Goal: Task Accomplishment & Management: Complete application form

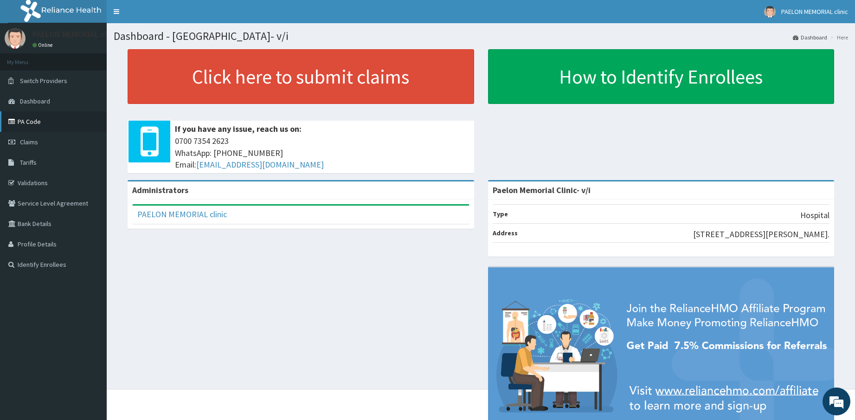
click at [61, 123] on link "PA Code" at bounding box center [53, 121] width 107 height 20
click at [31, 140] on span "Claims" at bounding box center [29, 142] width 18 height 8
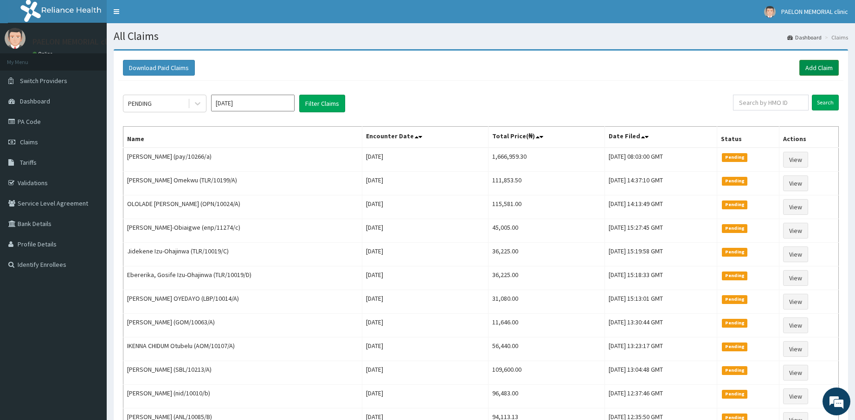
click at [803, 67] on link "Add Claim" at bounding box center [818, 68] width 39 height 16
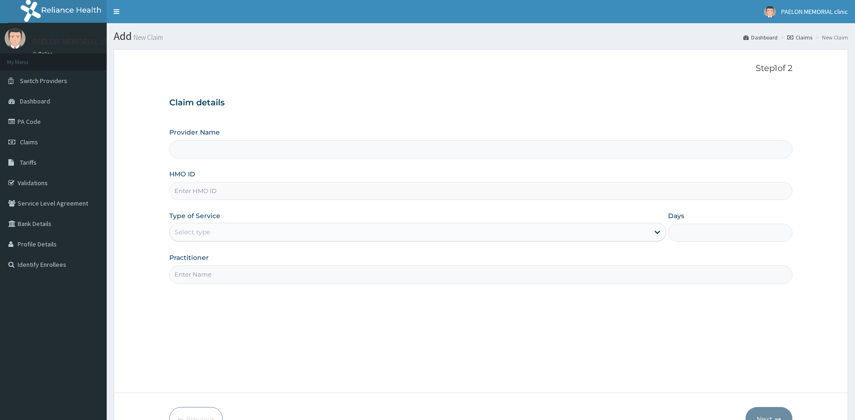
click at [263, 193] on input "HMO ID" at bounding box center [480, 191] width 623 height 18
type input "SSY/10023/B"
type input "Paelon Memorial Clinic- v/i"
type input "SSY/10023/B"
click at [254, 230] on div "Select type" at bounding box center [410, 232] width 480 height 15
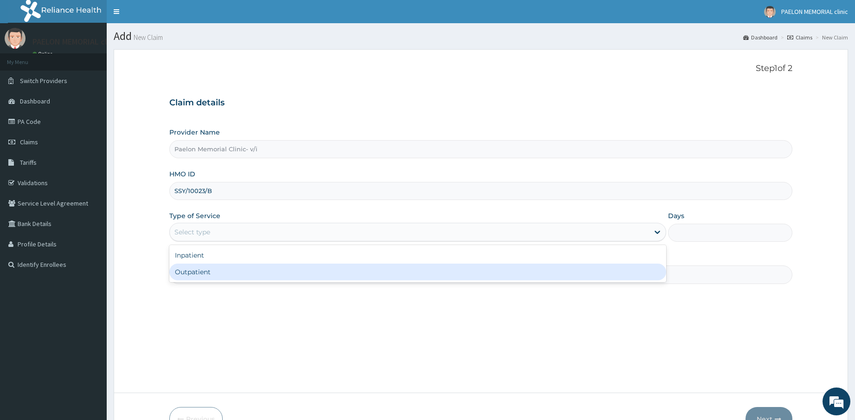
click at [221, 274] on div "Outpatient" at bounding box center [417, 271] width 497 height 17
type input "1"
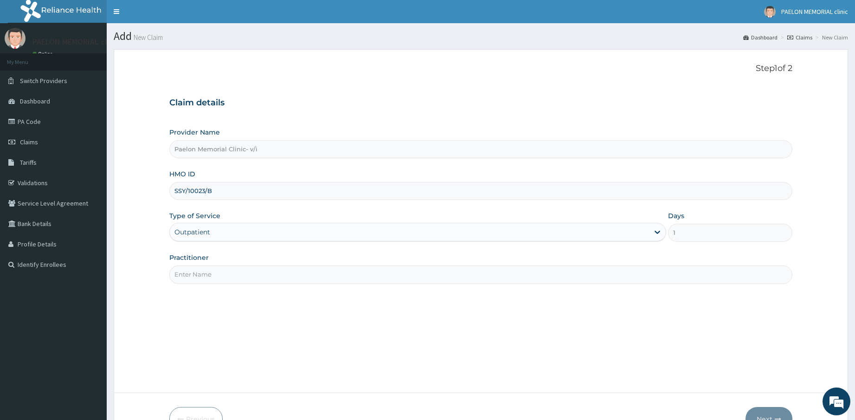
click at [228, 273] on input "Practitioner" at bounding box center [480, 274] width 623 height 18
type input "DR CHUKA"
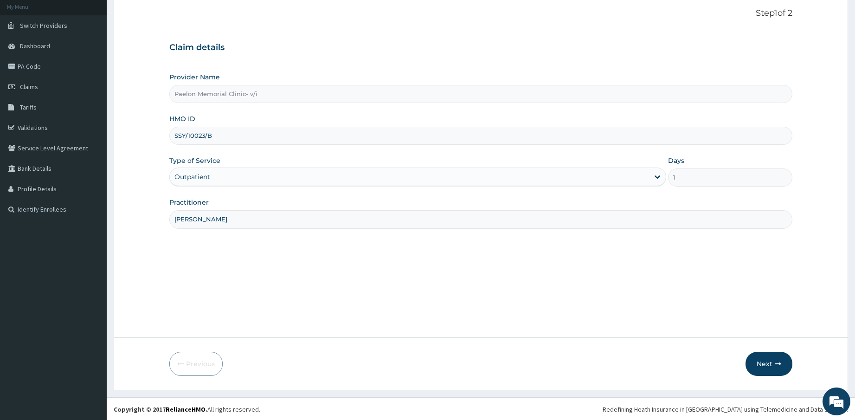
scroll to position [56, 0]
click at [760, 358] on button "Next" at bounding box center [768, 363] width 47 height 24
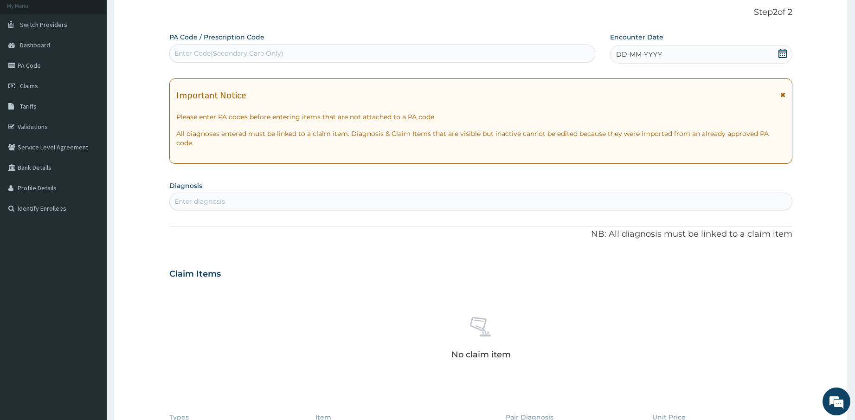
scroll to position [0, 0]
click at [327, 54] on div "Enter Code(Secondary Care Only)" at bounding box center [382, 53] width 425 height 15
paste input "PA/036BA2"
type input "PA/036BA2"
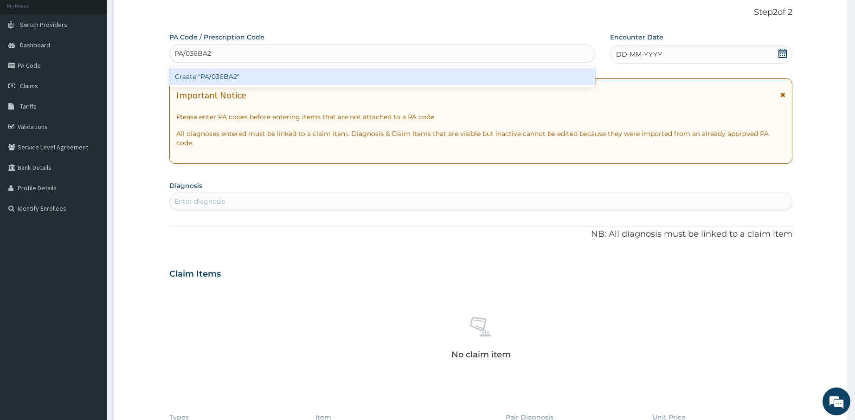
click at [321, 75] on div "Create "PA/036BA2"" at bounding box center [382, 76] width 426 height 17
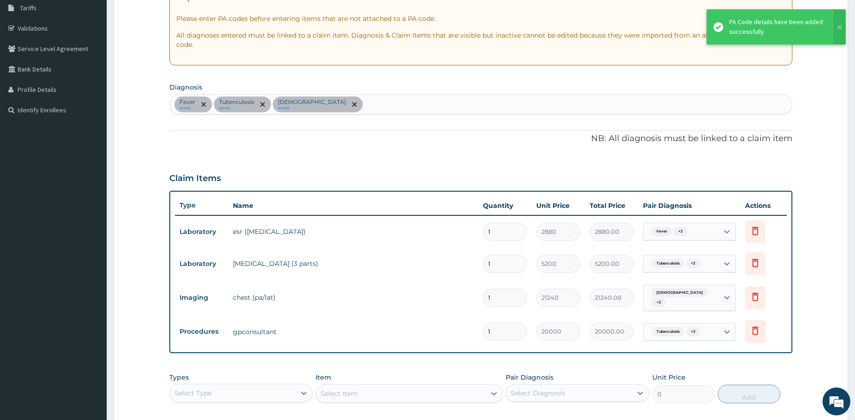
scroll to position [155, 0]
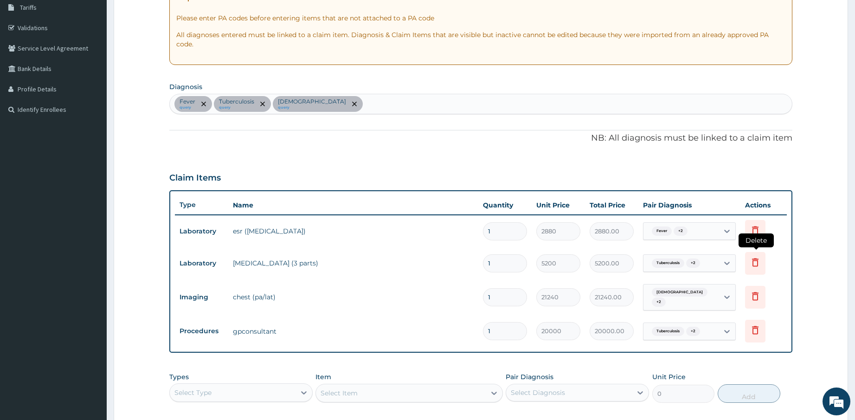
click at [757, 257] on icon at bounding box center [755, 262] width 11 height 11
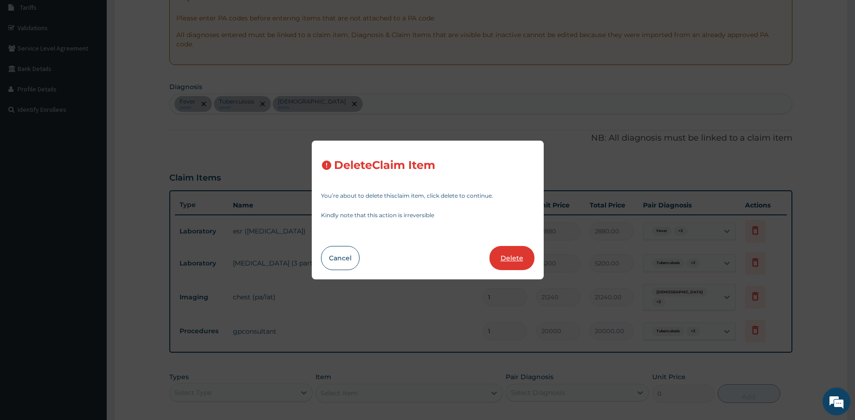
click at [510, 251] on button "Delete" at bounding box center [511, 258] width 45 height 24
type input "21240"
type input "21240.00"
type input "20000"
type input "20000.00"
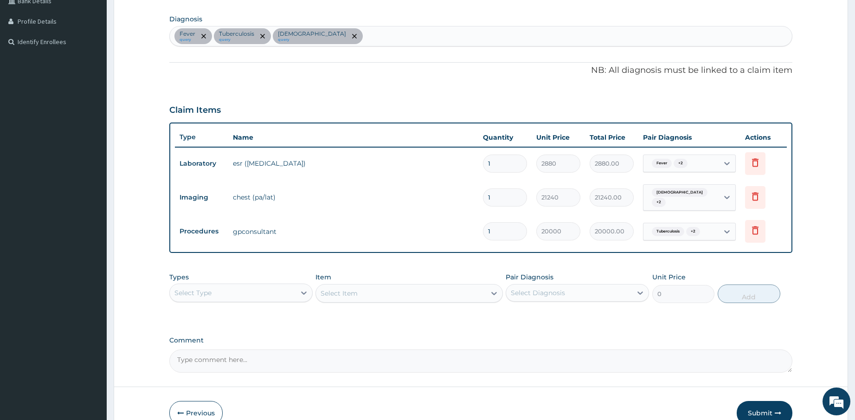
scroll to position [260, 0]
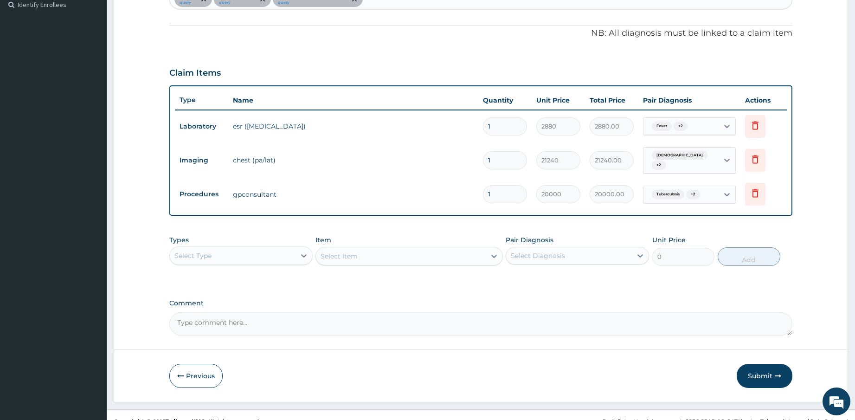
click at [281, 248] on div "Select Type" at bounding box center [233, 255] width 126 height 15
type input "l"
click at [226, 304] on div "Laboratory" at bounding box center [240, 312] width 143 height 17
click at [570, 248] on div "Select Diagnosis" at bounding box center [569, 255] width 126 height 15
click at [562, 270] on div "Fever" at bounding box center [577, 279] width 143 height 19
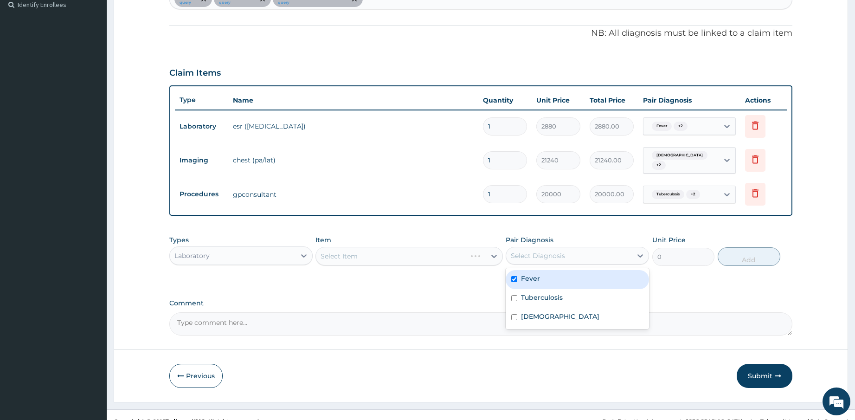
checkbox input "true"
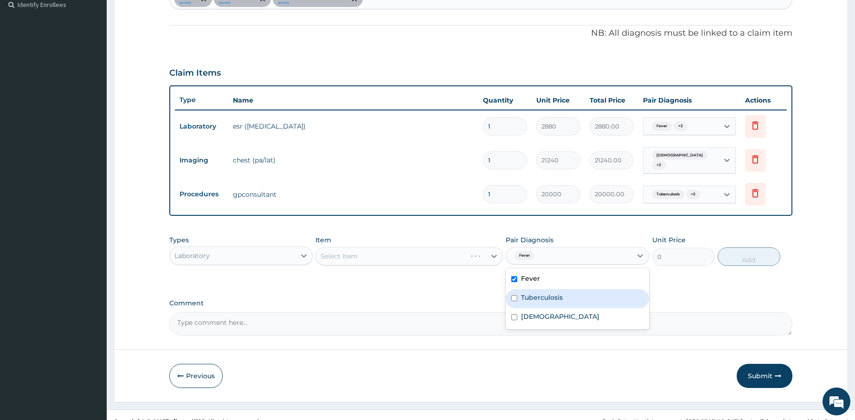
click at [556, 293] on label "Tuberculosis" at bounding box center [542, 297] width 42 height 9
checkbox input "true"
click at [543, 312] on label "Asthma" at bounding box center [560, 316] width 78 height 9
checkbox input "true"
click at [454, 249] on div "Select Item" at bounding box center [400, 256] width 169 height 15
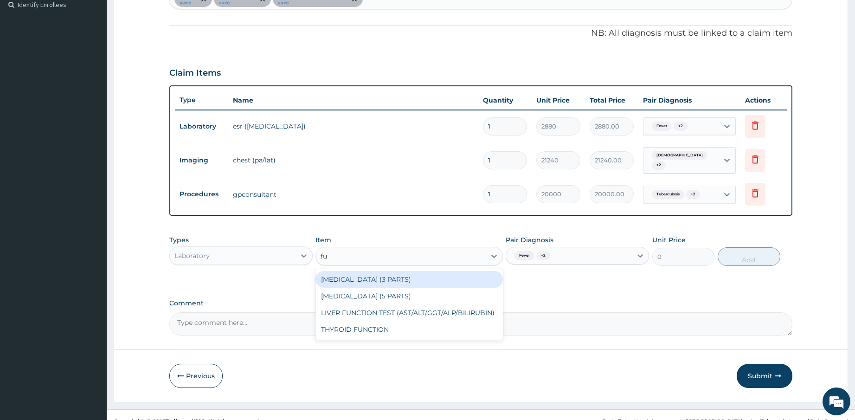
type input "ful"
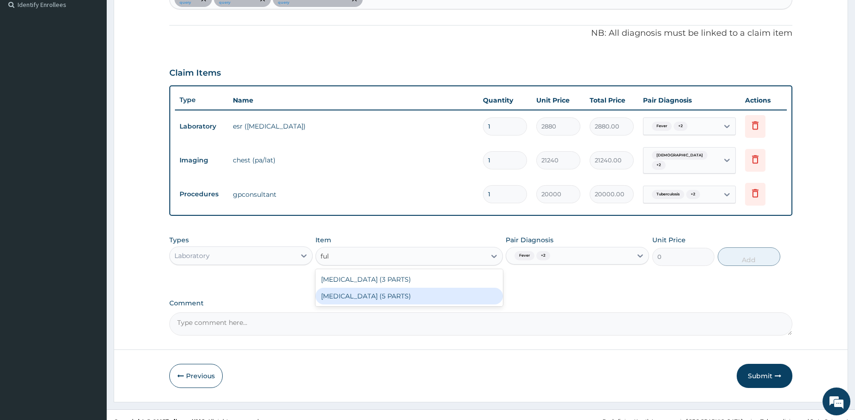
click at [412, 288] on div "FULL BLOOD COUNT (5 PARTS)" at bounding box center [408, 296] width 187 height 17
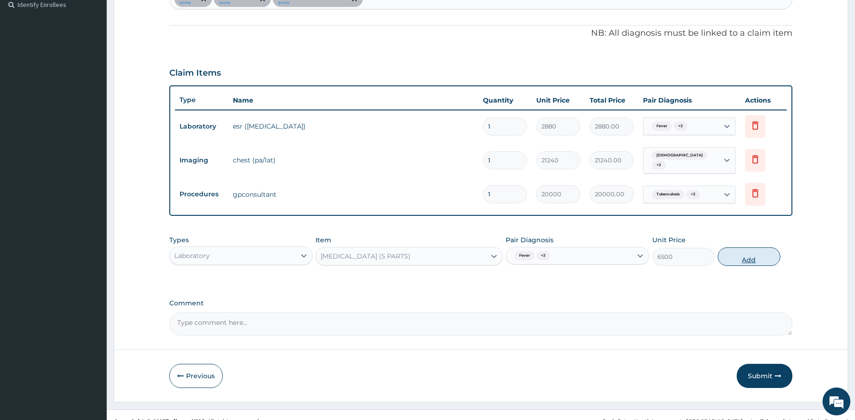
click at [753, 247] on button "Add" at bounding box center [749, 256] width 62 height 19
type input "0"
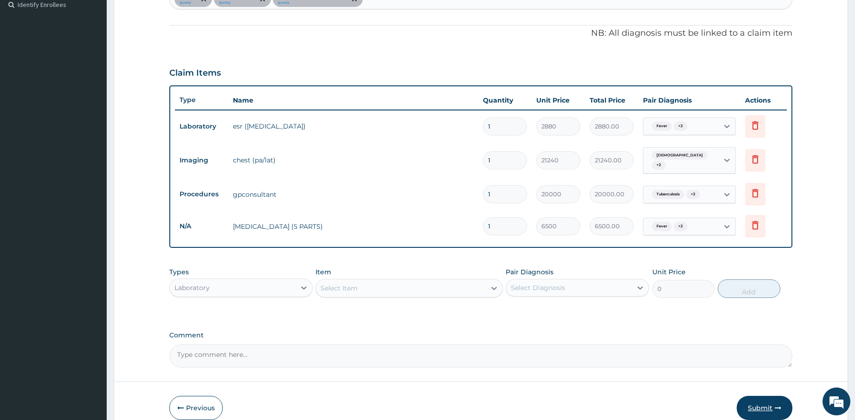
click at [758, 396] on button "Submit" at bounding box center [765, 408] width 56 height 24
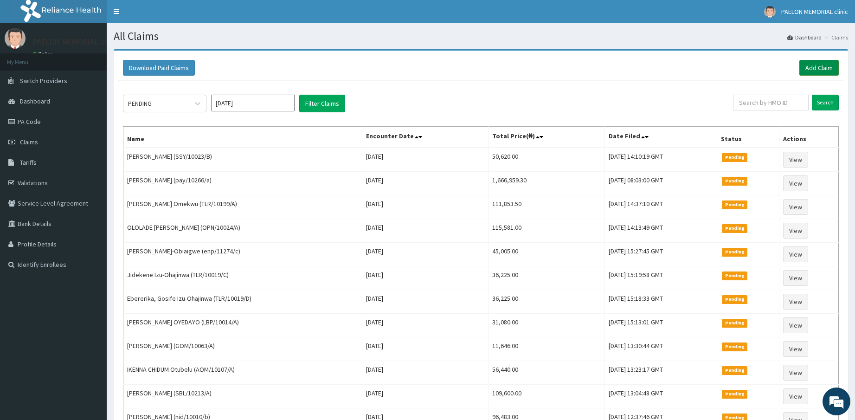
click at [808, 65] on link "Add Claim" at bounding box center [818, 68] width 39 height 16
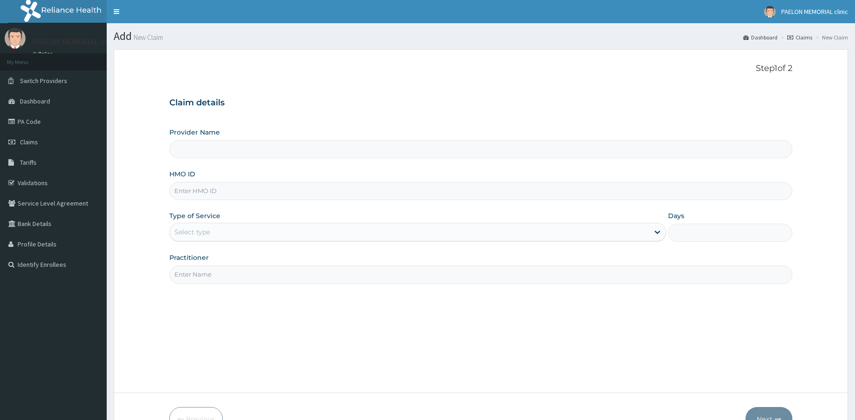
type input "Paelon Memorial Clinic- v/i"
click at [391, 194] on input "HMO ID" at bounding box center [480, 191] width 623 height 18
paste input "KIL/10003/D"
type input "KIL/10003/D"
click at [369, 227] on div "Select type" at bounding box center [410, 232] width 480 height 15
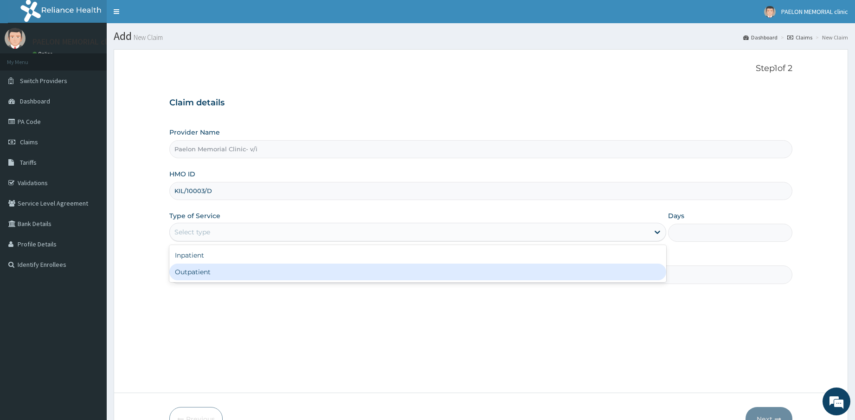
click at [322, 279] on div "Outpatient" at bounding box center [417, 271] width 497 height 17
type input "1"
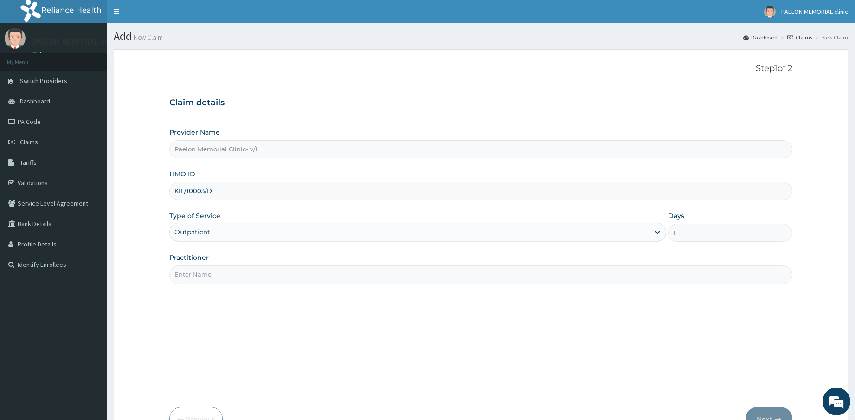
click at [323, 276] on input "Practitioner" at bounding box center [480, 274] width 623 height 18
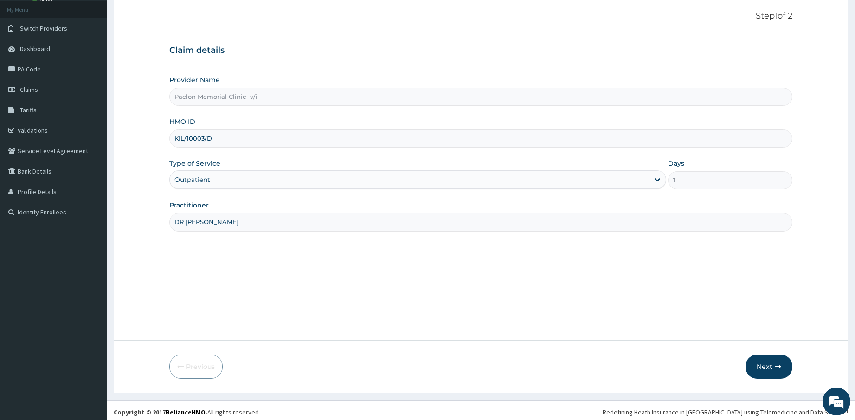
scroll to position [56, 0]
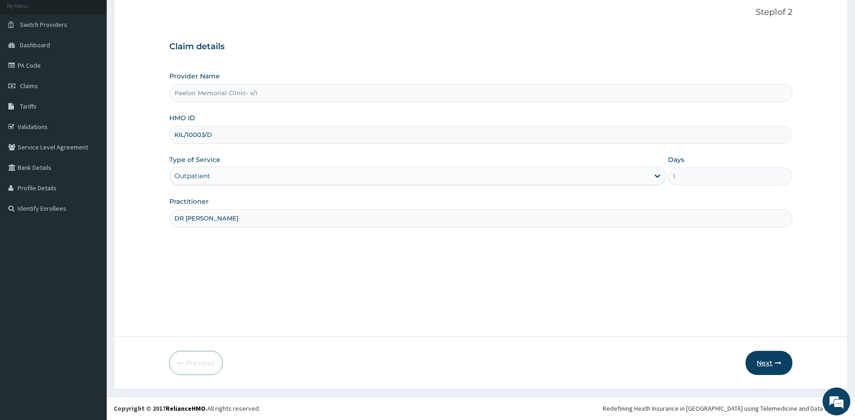
type input "DR ANU"
click at [767, 362] on button "Next" at bounding box center [768, 363] width 47 height 24
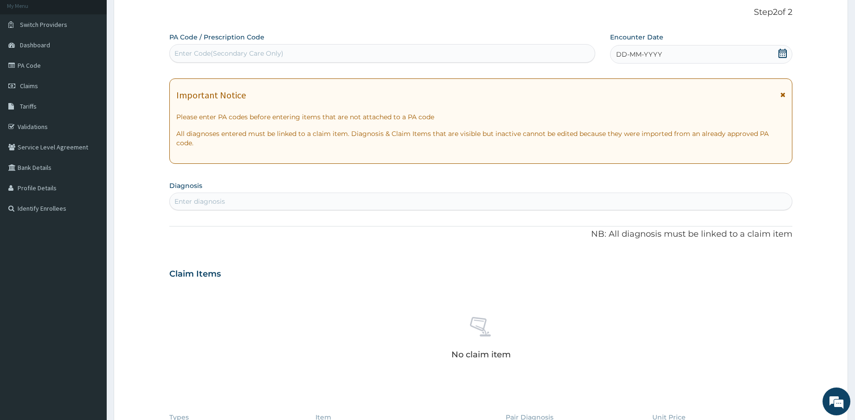
click at [401, 53] on div "Enter Code(Secondary Care Only)" at bounding box center [382, 53] width 425 height 15
paste input "PA/97F9CC"
type input "PA/97F9CC"
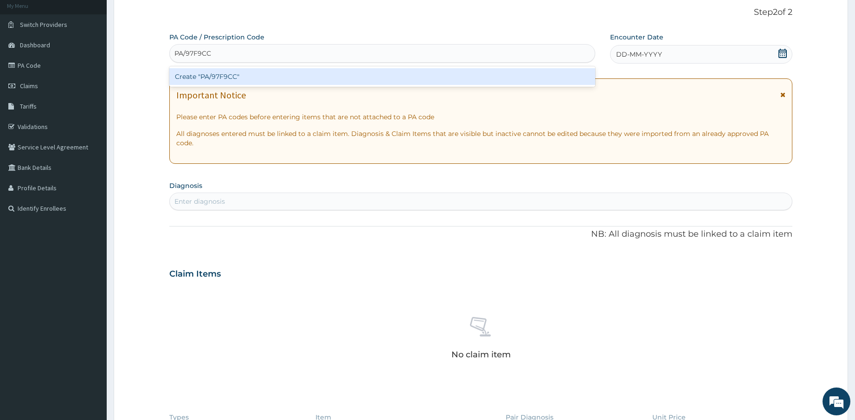
click at [396, 79] on div "Create "PA/97F9CC"" at bounding box center [382, 76] width 426 height 17
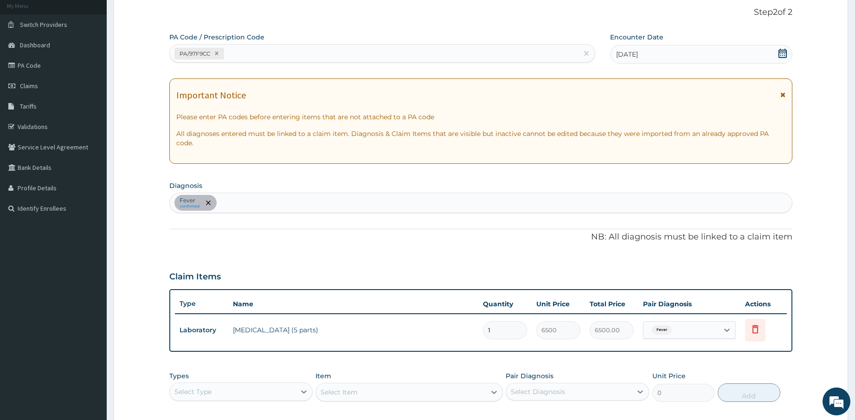
click at [350, 55] on div "PA/97F9CC" at bounding box center [374, 53] width 408 height 15
paste input "PA/A467B0"
type input "PA/A467B0"
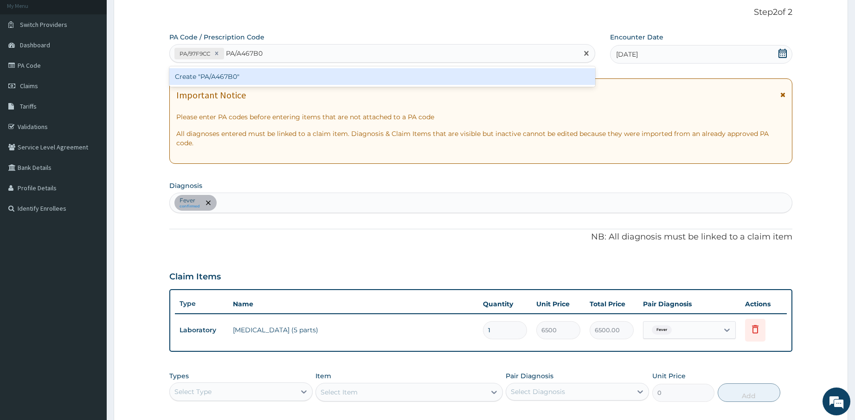
click at [354, 76] on div "Create "PA/A467B0"" at bounding box center [382, 76] width 426 height 17
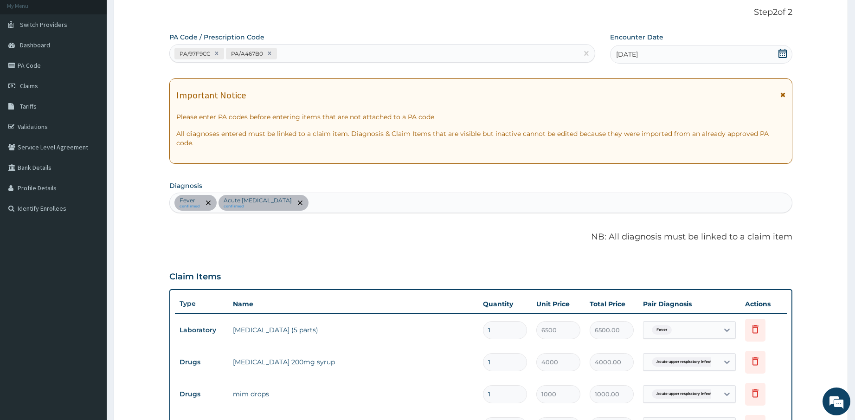
scroll to position [62, 0]
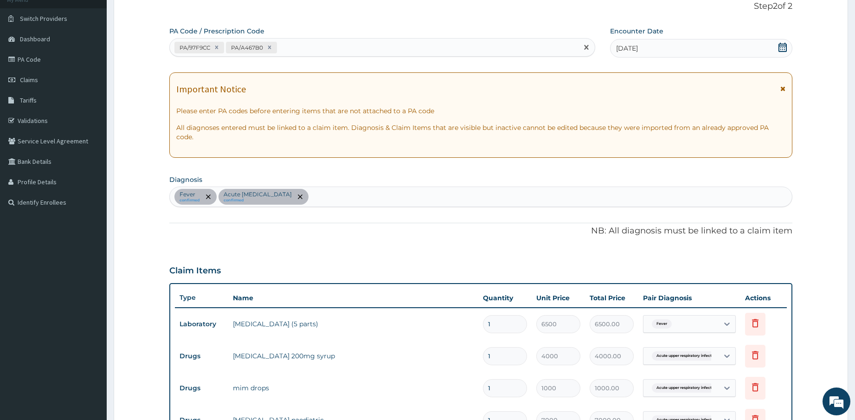
click at [364, 51] on div "PA/97F9CC PA/A467B0" at bounding box center [374, 47] width 408 height 15
paste input "PA/F6ED44"
type input "PA/F6ED44"
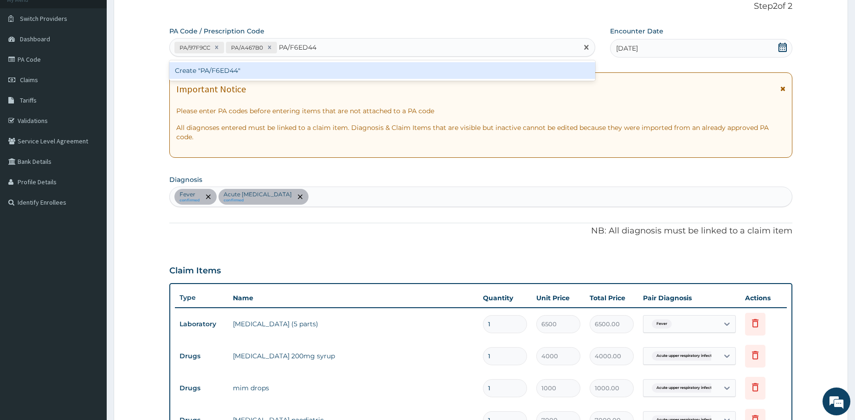
click at [360, 72] on div "Create "PA/F6ED44"" at bounding box center [382, 70] width 426 height 17
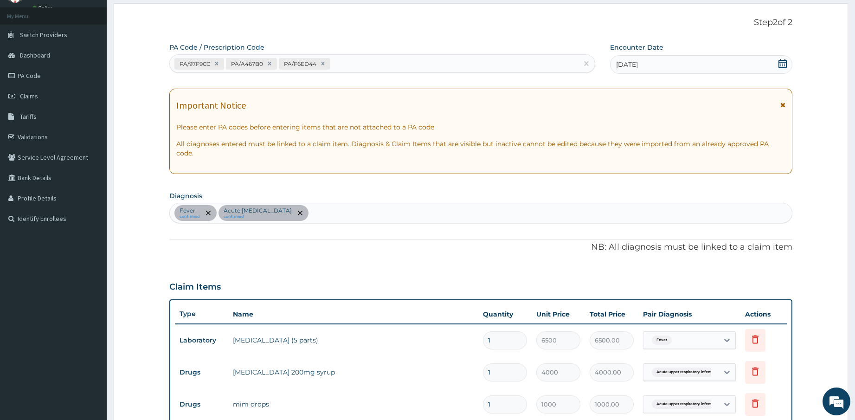
scroll to position [45, 0]
click at [323, 64] on icon at bounding box center [323, 64] width 6 height 6
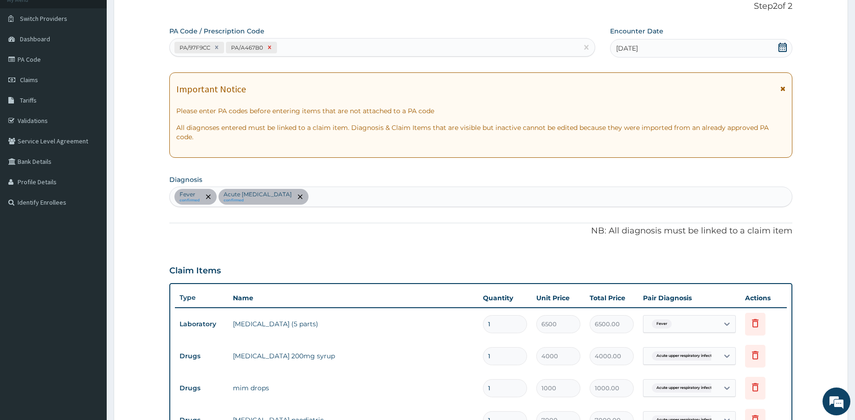
click at [270, 48] on icon at bounding box center [269, 47] width 3 height 3
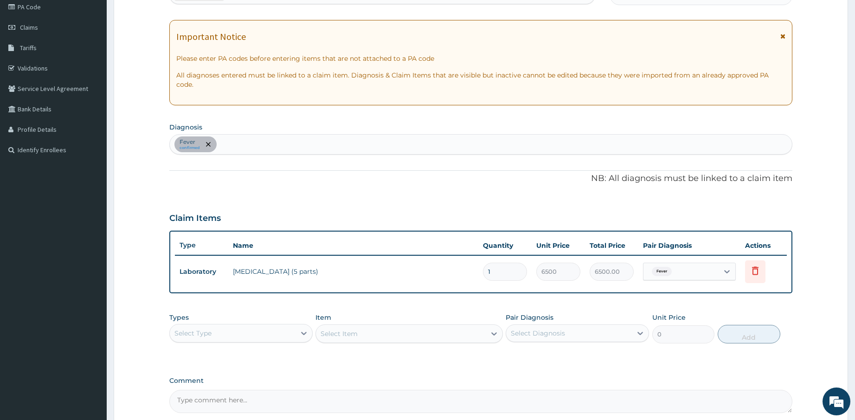
scroll to position [196, 0]
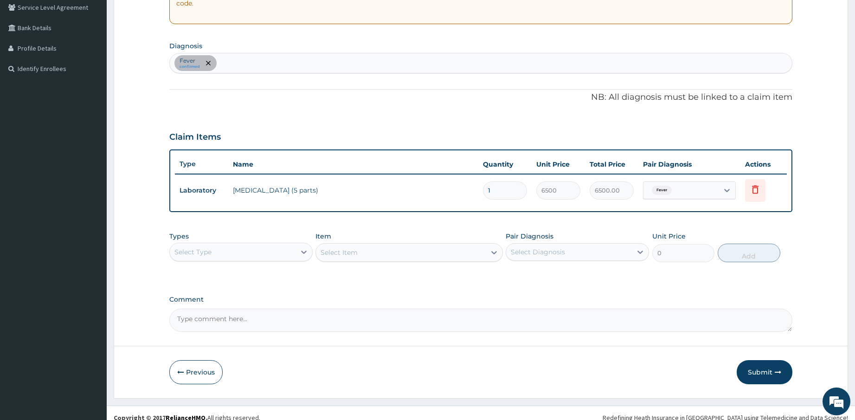
click at [282, 246] on div "Select Type" at bounding box center [233, 251] width 126 height 15
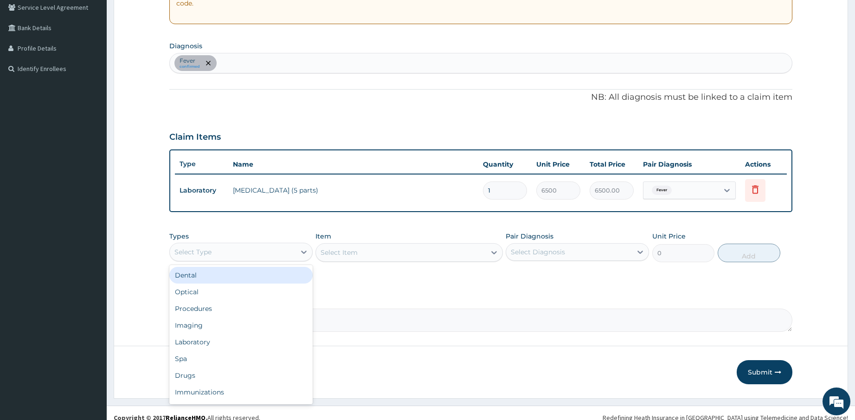
type input "P"
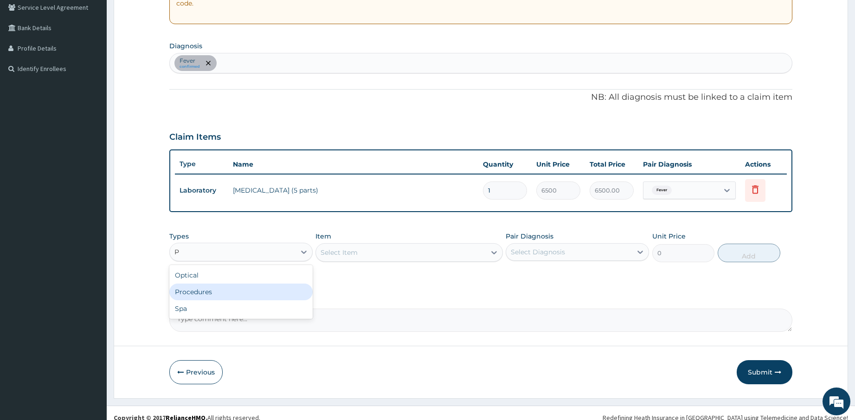
click at [260, 283] on div "Procedures" at bounding box center [240, 291] width 143 height 17
click at [547, 247] on div "Select Diagnosis" at bounding box center [538, 251] width 54 height 9
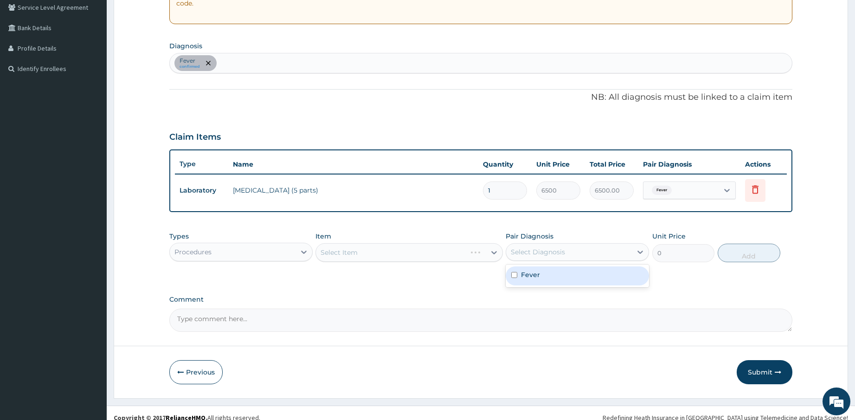
click at [540, 267] on div "Fever" at bounding box center [577, 275] width 143 height 19
checkbox input "true"
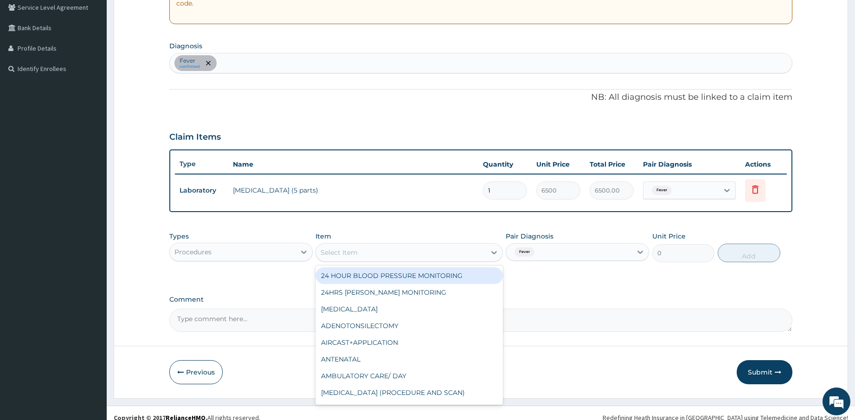
click at [435, 246] on div "Select Item" at bounding box center [400, 252] width 169 height 15
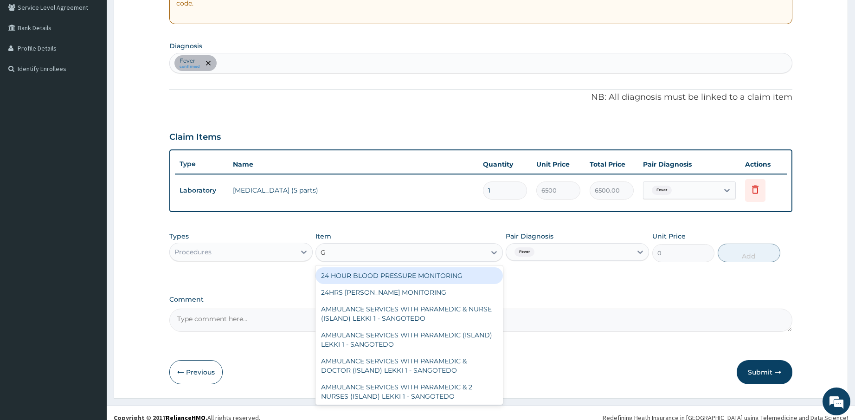
type input "GP"
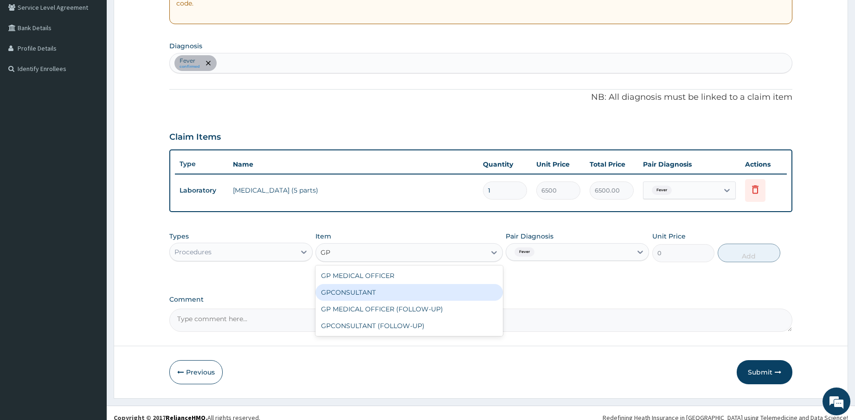
click at [393, 284] on div "GPCONSULTANT" at bounding box center [408, 292] width 187 height 17
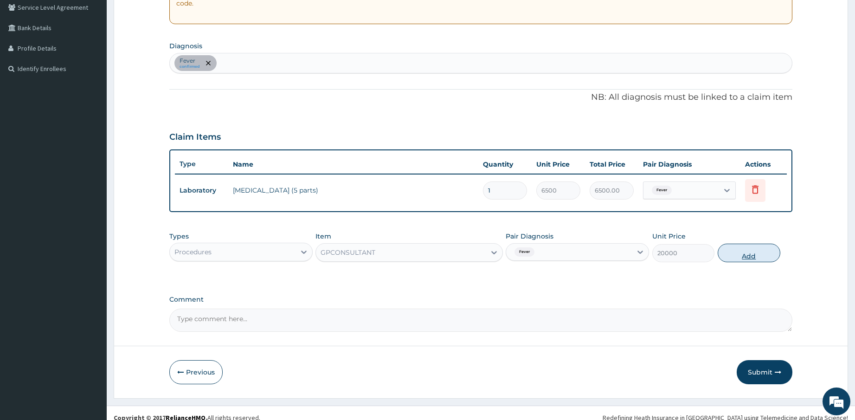
click at [746, 245] on button "Add" at bounding box center [749, 253] width 62 height 19
type input "0"
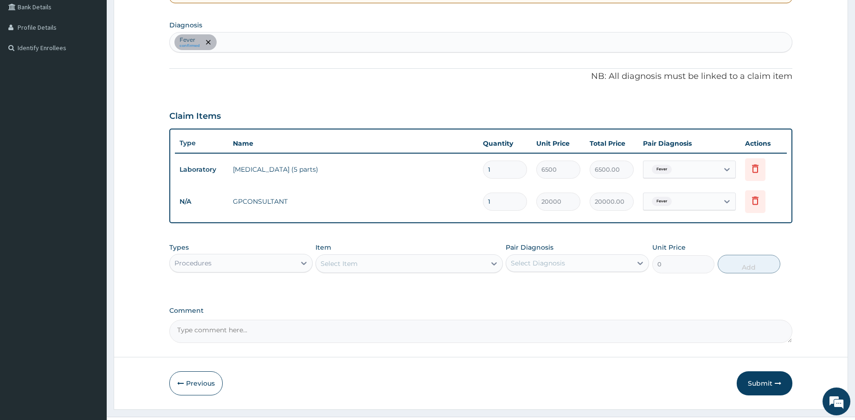
scroll to position [228, 0]
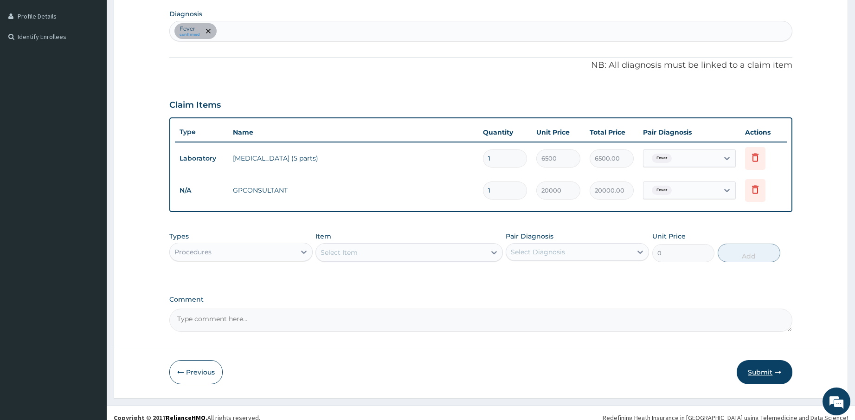
click at [762, 360] on button "Submit" at bounding box center [765, 372] width 56 height 24
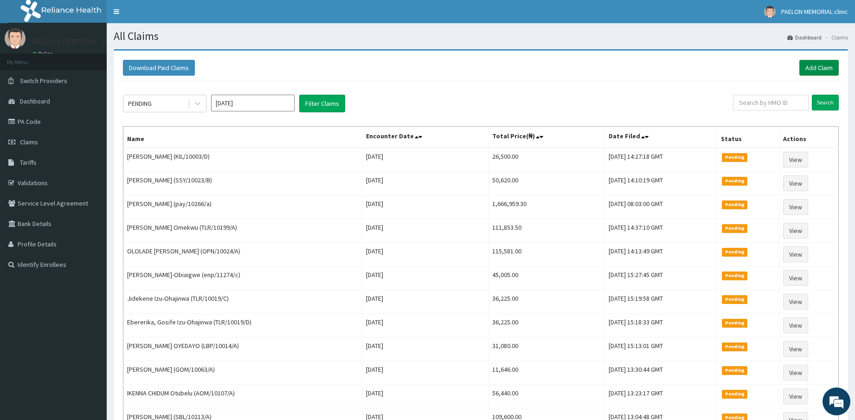
click at [823, 63] on link "Add Claim" at bounding box center [818, 68] width 39 height 16
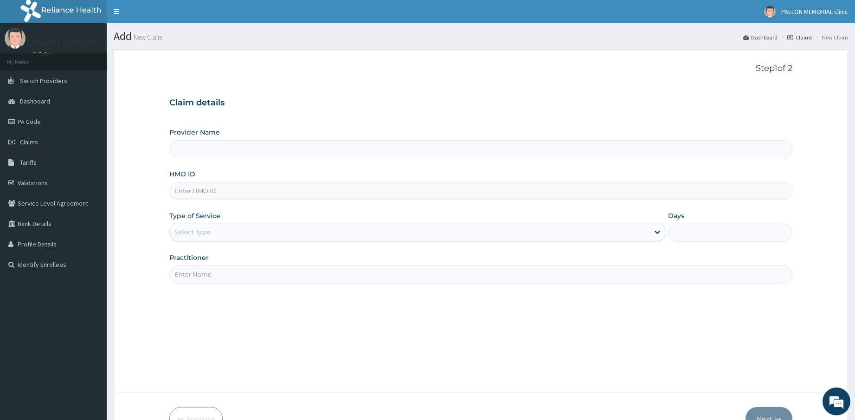
click at [260, 187] on input "HMO ID" at bounding box center [480, 191] width 623 height 18
type input "Paelon Memorial Clinic- v/i"
type input "ENP/11580/A"
click at [251, 228] on div "Select type" at bounding box center [410, 232] width 480 height 15
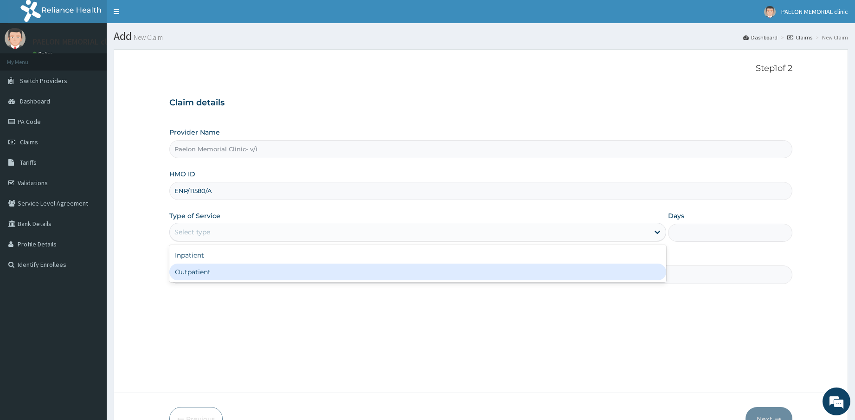
click at [241, 269] on div "Outpatient" at bounding box center [417, 271] width 497 height 17
type input "1"
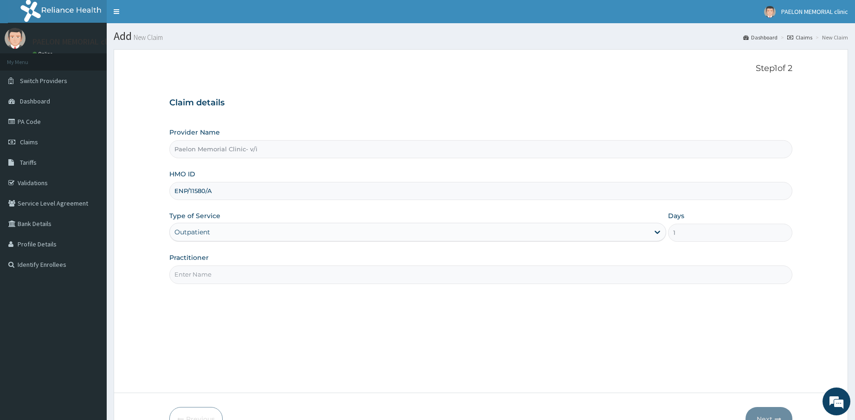
click at [260, 274] on input "Practitioner" at bounding box center [480, 274] width 623 height 18
type input "DR ONYIA"
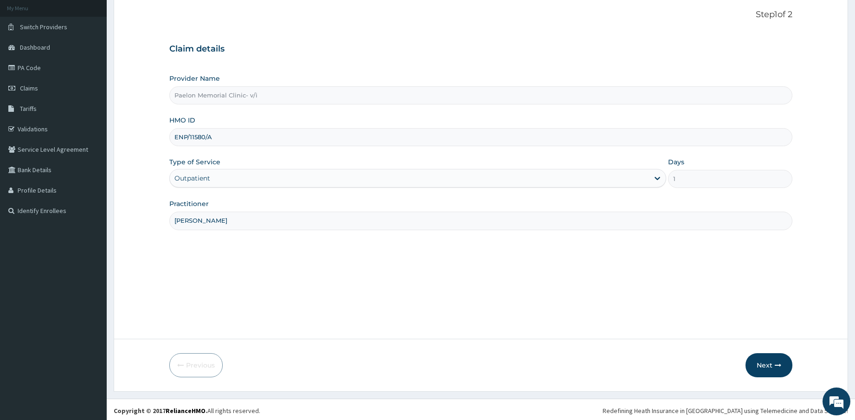
scroll to position [56, 0]
click at [769, 364] on button "Next" at bounding box center [768, 363] width 47 height 24
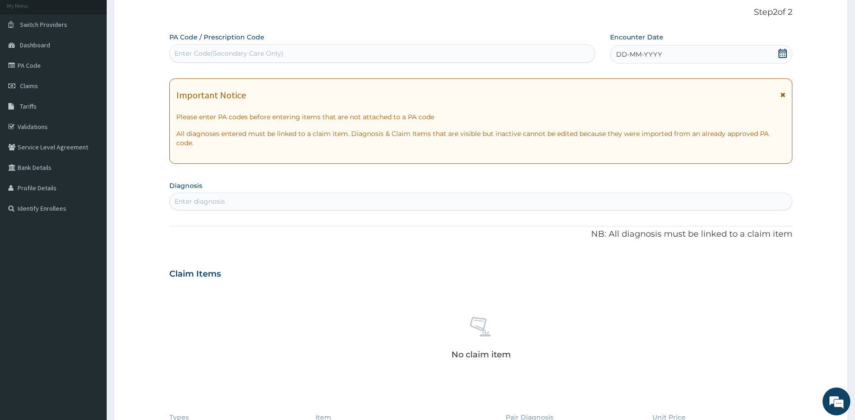
click at [785, 50] on icon at bounding box center [782, 53] width 8 height 9
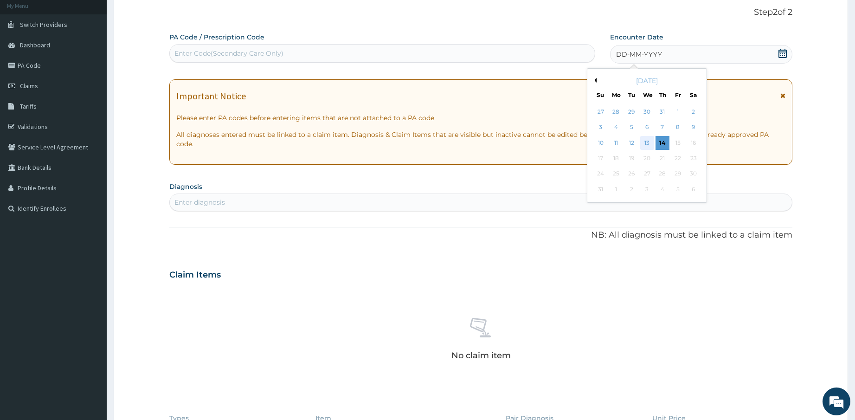
click at [644, 141] on div "13" at bounding box center [647, 143] width 14 height 14
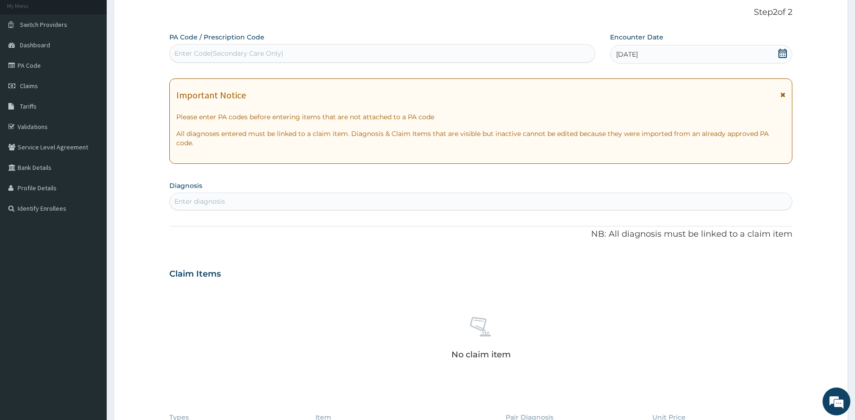
click at [422, 194] on div "Enter diagnosis" at bounding box center [481, 201] width 623 height 15
type input "FRACTURE"
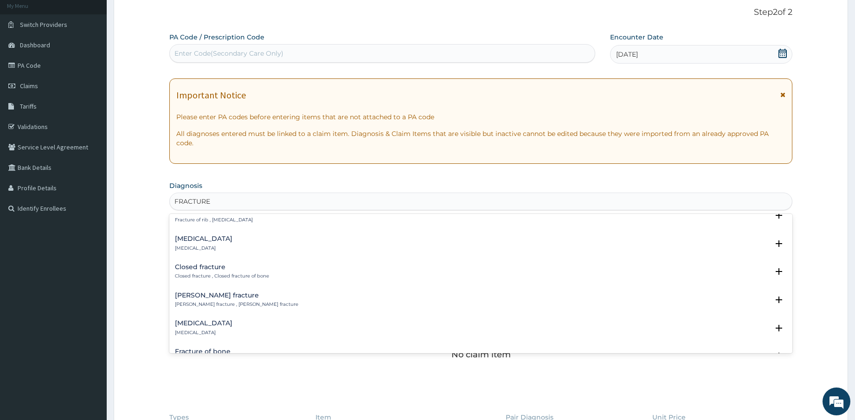
scroll to position [0, 0]
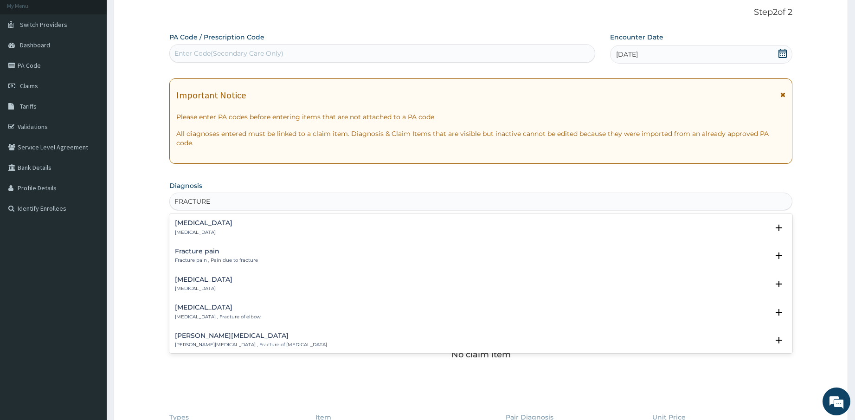
click at [222, 220] on div "Open fracture Open fracture" at bounding box center [481, 227] width 612 height 16
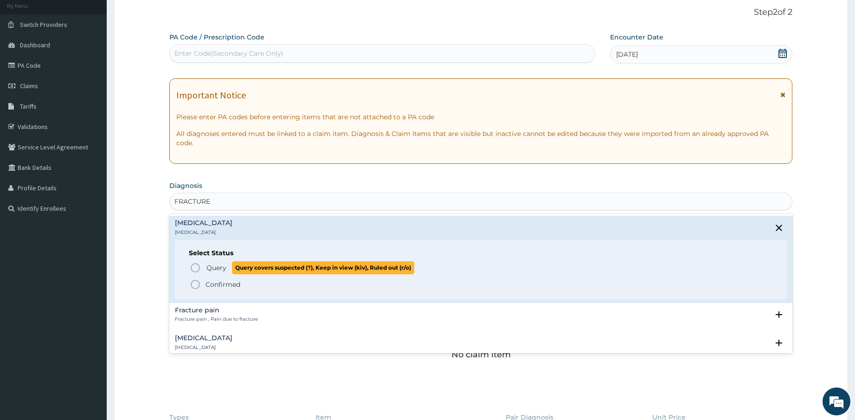
click at [197, 262] on icon "status option query" at bounding box center [195, 267] width 11 height 11
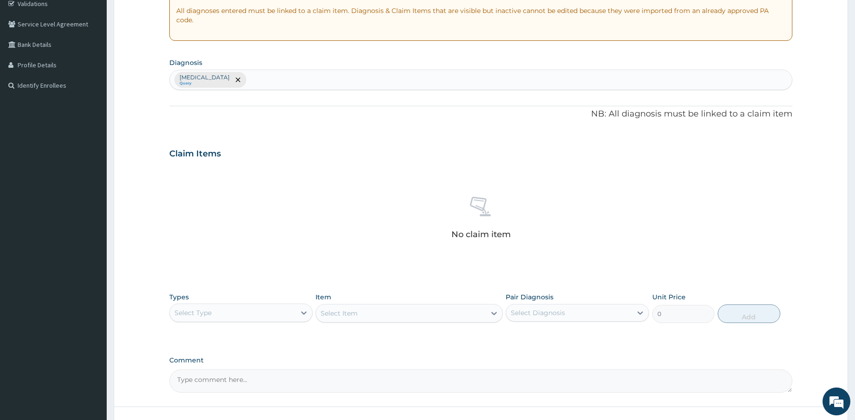
scroll to position [195, 0]
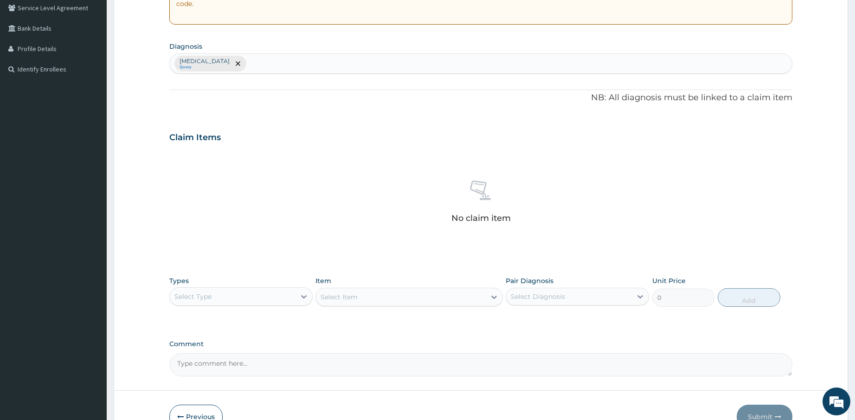
click at [268, 289] on div "Select Type" at bounding box center [233, 296] width 126 height 15
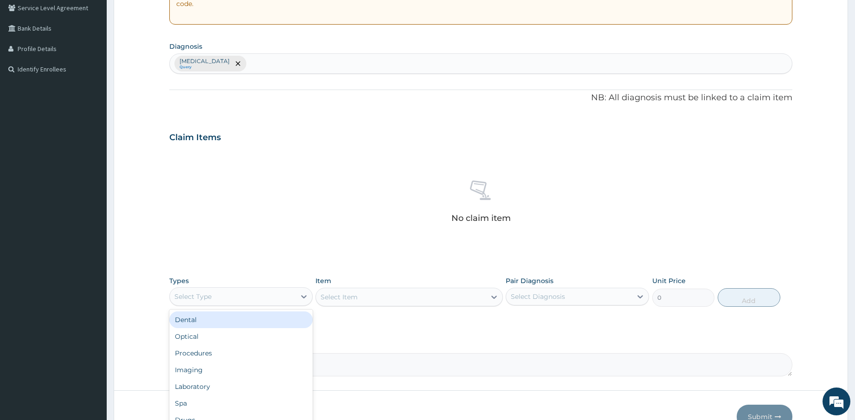
type input "P"
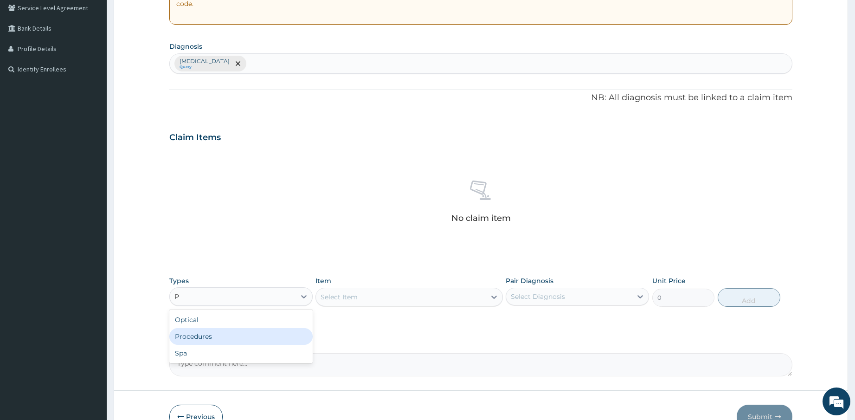
drag, startPoint x: 235, startPoint y: 327, endPoint x: 397, endPoint y: 310, distance: 162.7
click at [236, 328] on div "Procedures" at bounding box center [240, 336] width 143 height 17
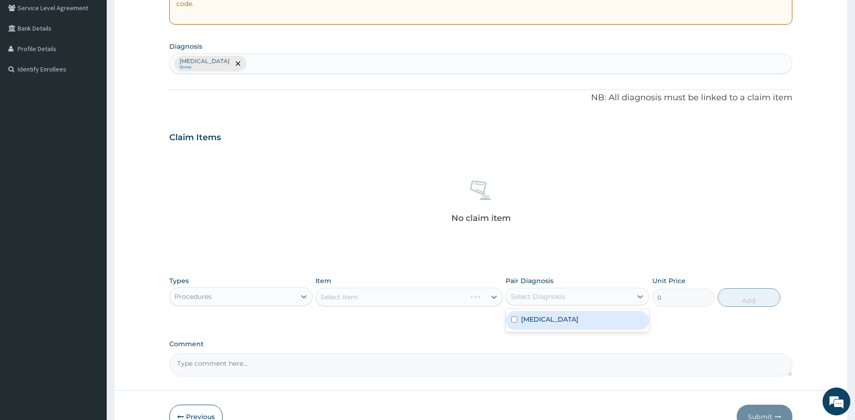
click at [536, 289] on div "Select Diagnosis" at bounding box center [569, 296] width 126 height 15
click at [538, 315] on label "Open fracture" at bounding box center [550, 319] width 58 height 9
checkbox input "true"
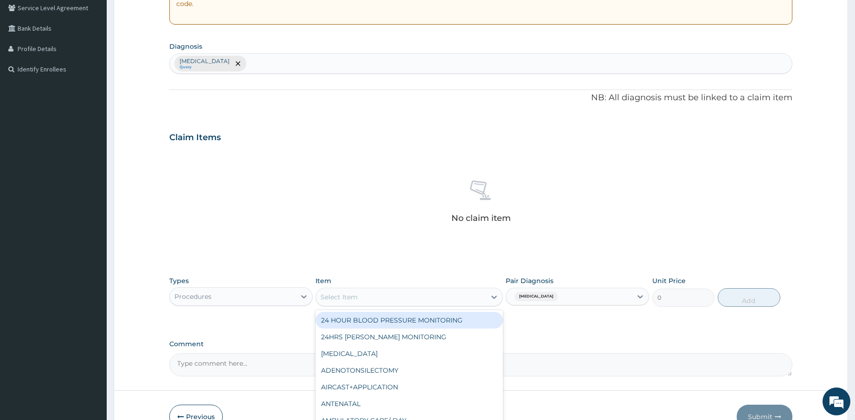
click at [448, 289] on div "Select Item" at bounding box center [400, 296] width 169 height 15
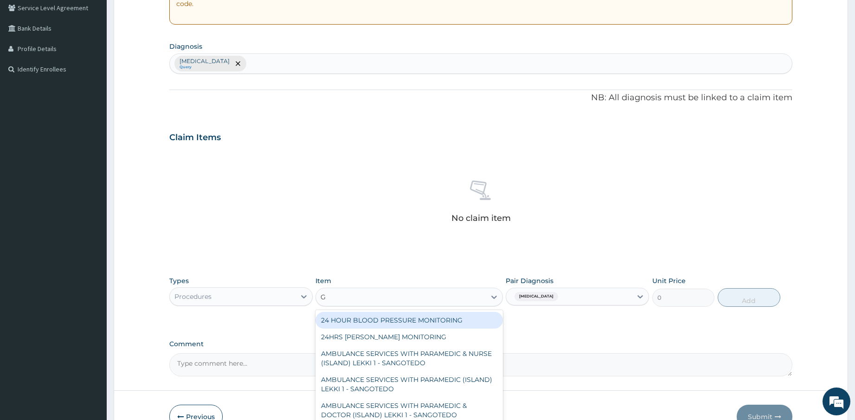
type input "GP"
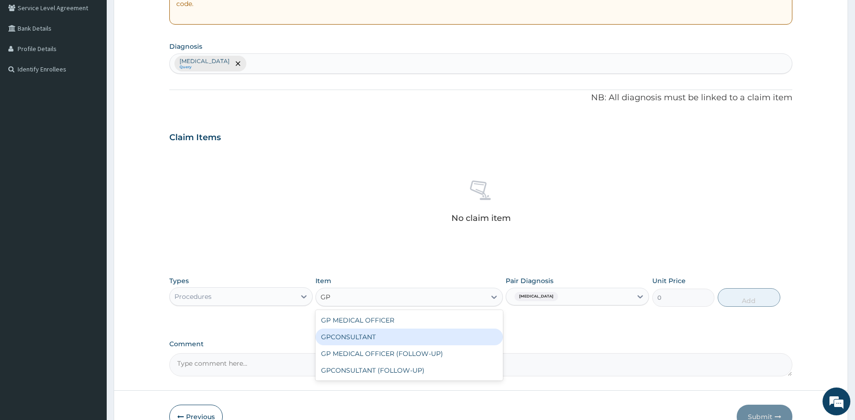
click at [403, 328] on div "GPCONSULTANT" at bounding box center [408, 336] width 187 height 17
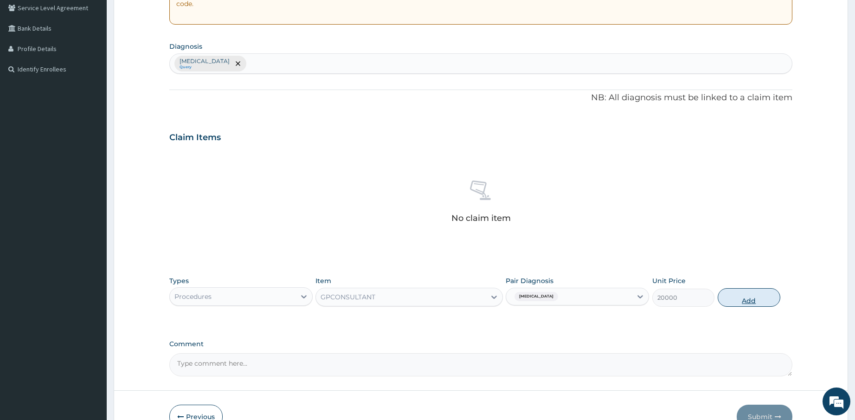
click at [748, 288] on button "Add" at bounding box center [749, 297] width 62 height 19
type input "0"
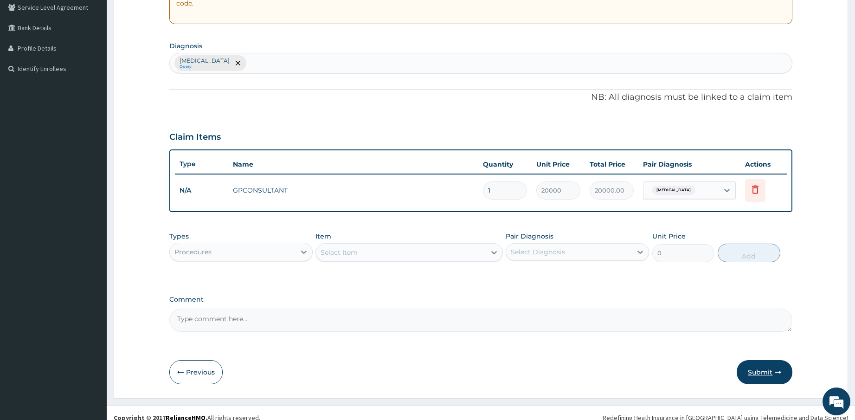
click at [772, 364] on button "Submit" at bounding box center [765, 372] width 56 height 24
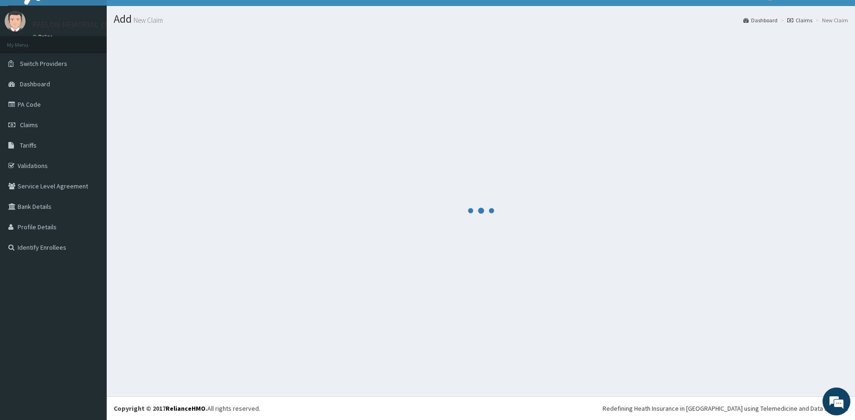
scroll to position [196, 0]
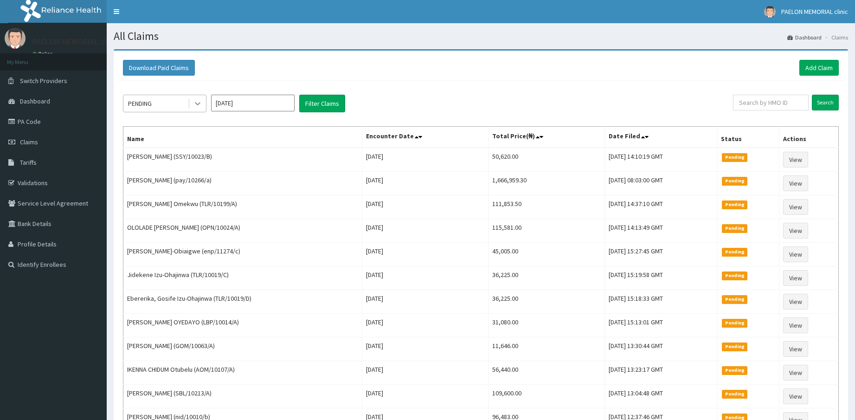
click at [195, 100] on icon at bounding box center [197, 103] width 9 height 9
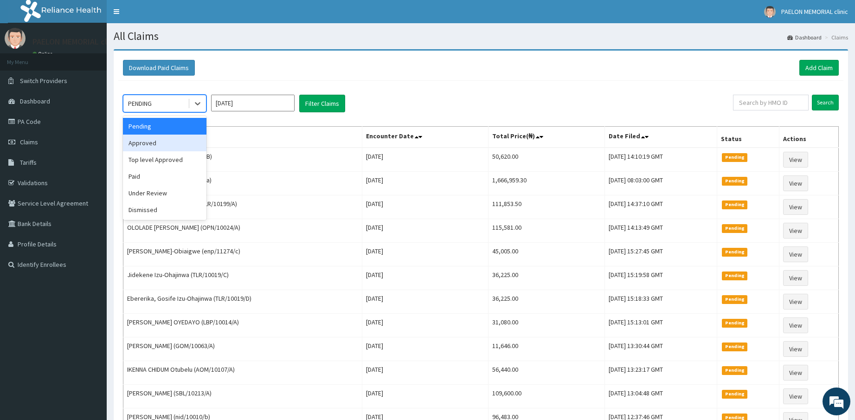
click at [170, 137] on div "Approved" at bounding box center [165, 143] width 84 height 17
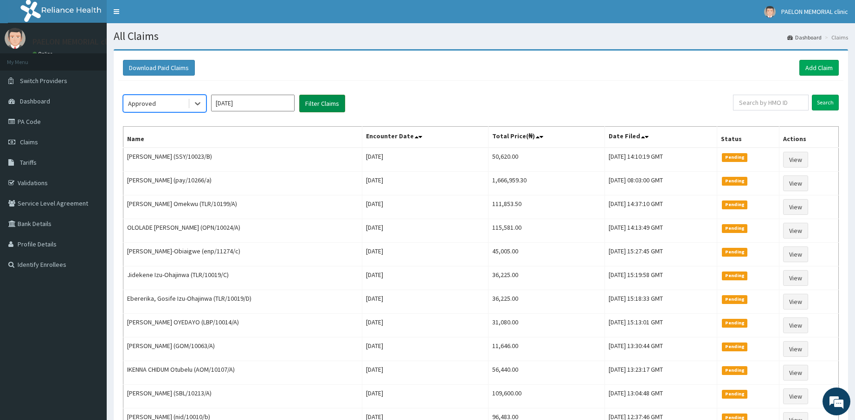
click at [332, 102] on button "Filter Claims" at bounding box center [322, 104] width 46 height 18
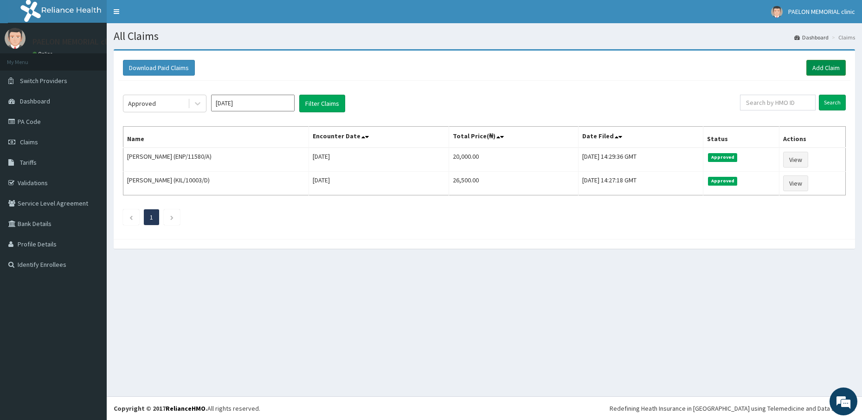
click at [819, 65] on link "Add Claim" at bounding box center [825, 68] width 39 height 16
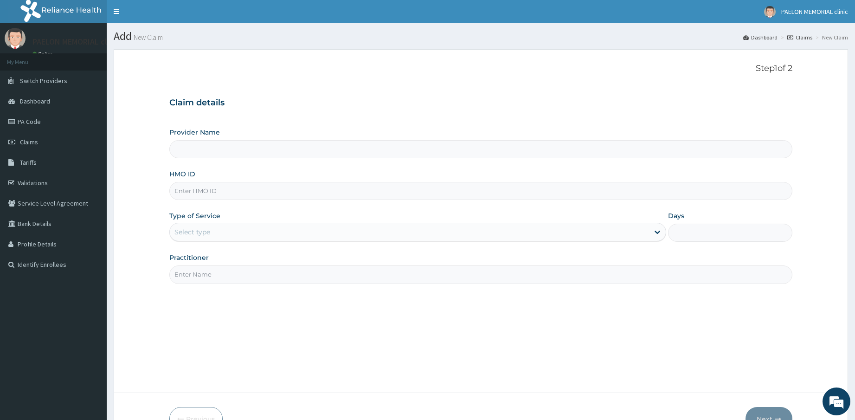
type input "Paelon Memorial Clinic- v/i"
click at [249, 191] on input "HMO ID" at bounding box center [480, 191] width 623 height 18
paste input "RSJ/10050/E"
type input "RSJ/10050/E"
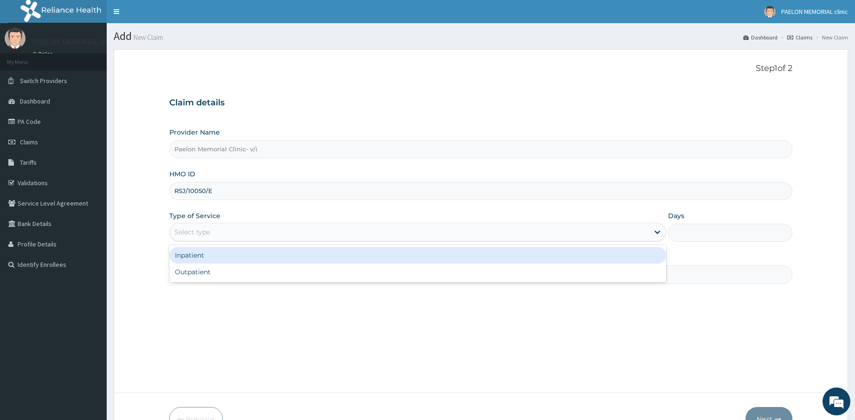
click at [227, 230] on div "Select type" at bounding box center [410, 232] width 480 height 15
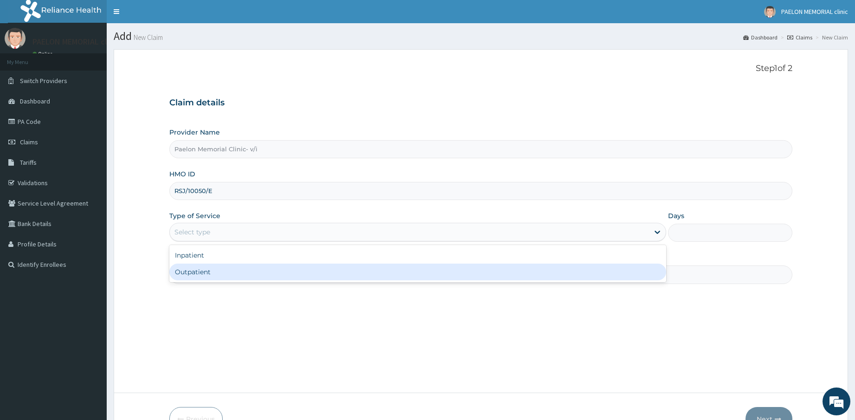
click at [210, 278] on div "Outpatient" at bounding box center [417, 271] width 497 height 17
type input "1"
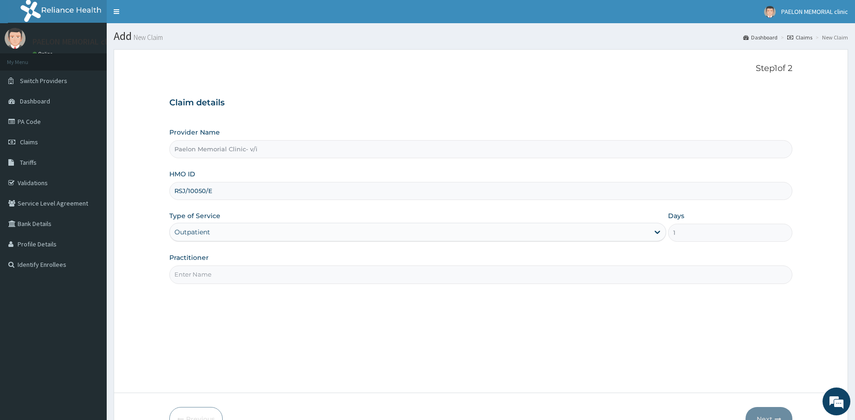
click at [221, 275] on input "Practitioner" at bounding box center [480, 274] width 623 height 18
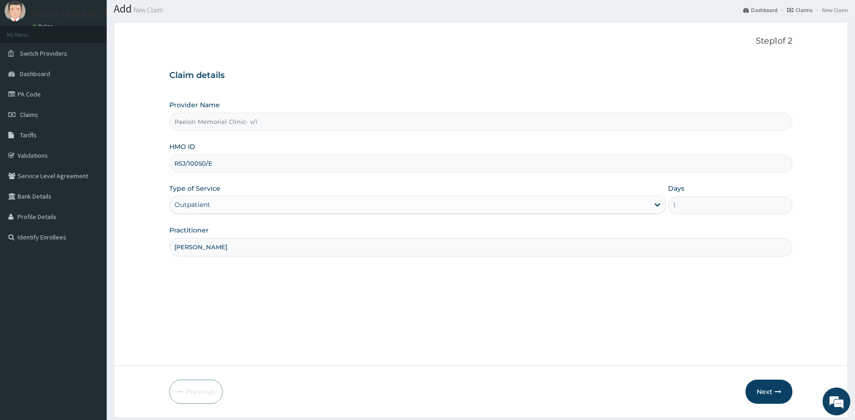
scroll to position [56, 0]
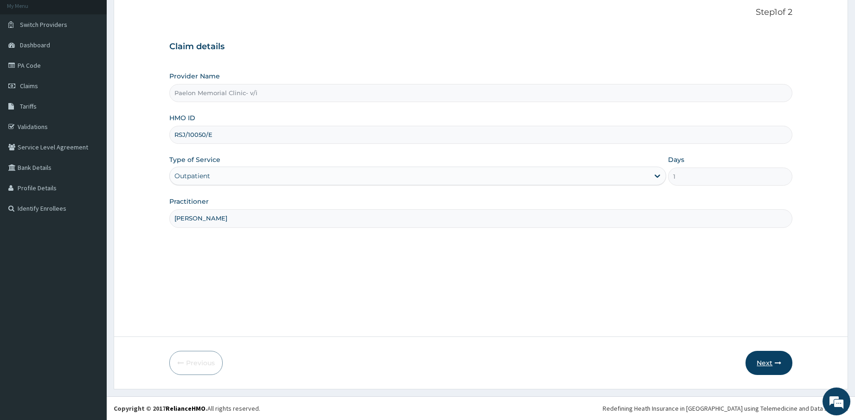
type input "[PERSON_NAME]"
click at [771, 362] on button "Next" at bounding box center [768, 363] width 47 height 24
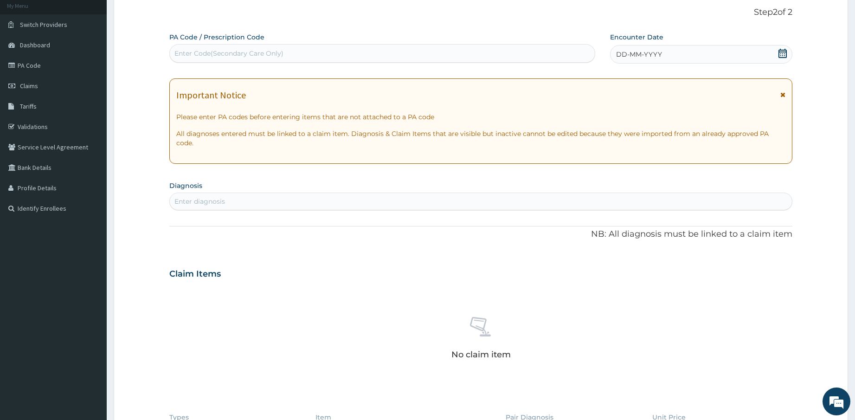
click at [343, 54] on div "Enter Code(Secondary Care Only)" at bounding box center [382, 53] width 425 height 15
paste input "PA/D872C7"
type input "PA/D872C7"
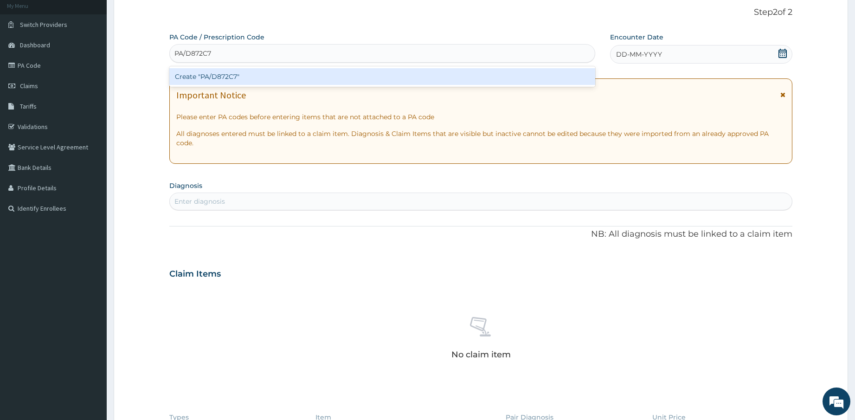
click at [339, 76] on div "Create "PA/D872C7"" at bounding box center [382, 76] width 426 height 17
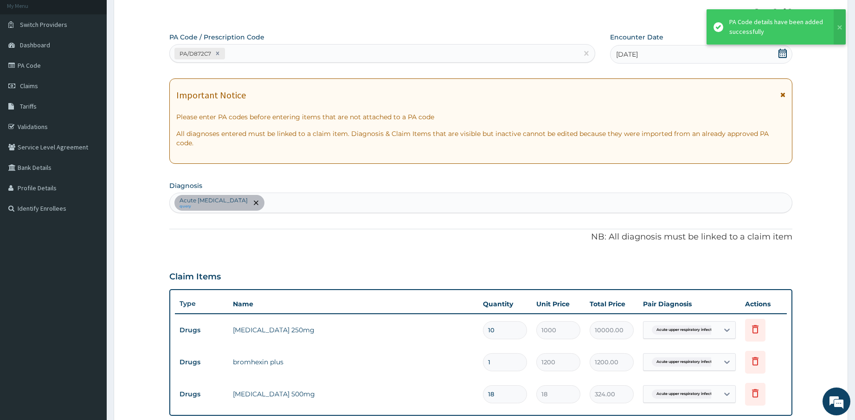
click at [345, 51] on div "PA/D872C7" at bounding box center [374, 53] width 408 height 15
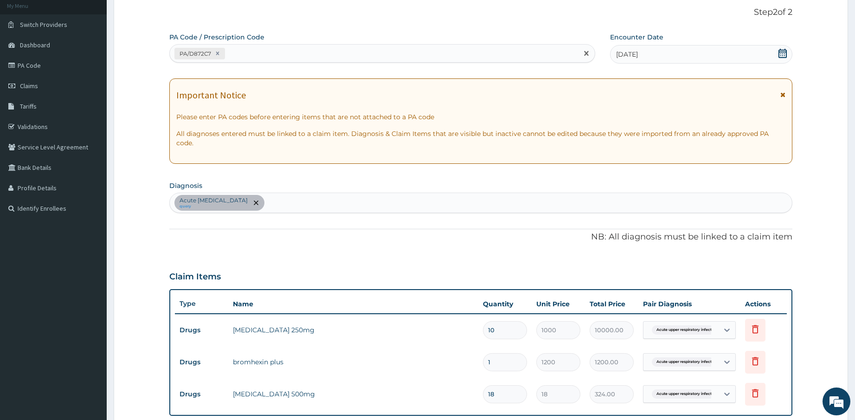
paste input "PA/13B741"
type input "PA/13B741"
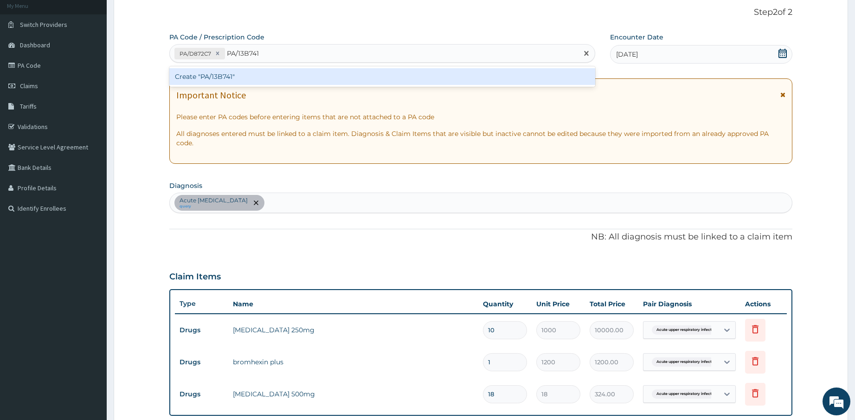
click at [328, 71] on div "Create "PA/13B741"" at bounding box center [382, 76] width 426 height 17
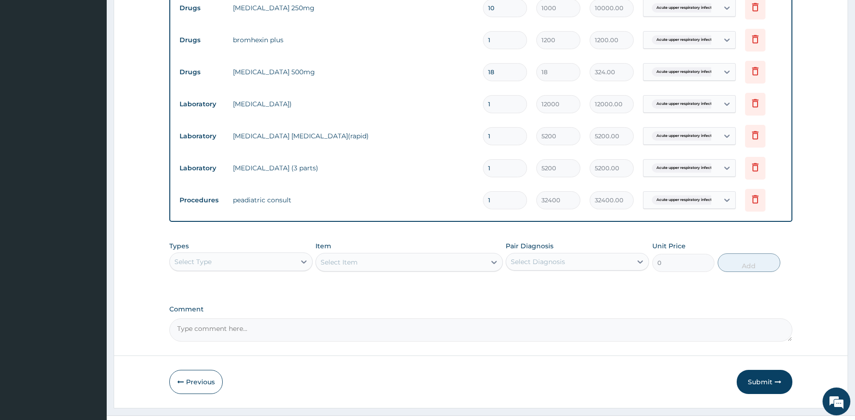
scroll to position [388, 0]
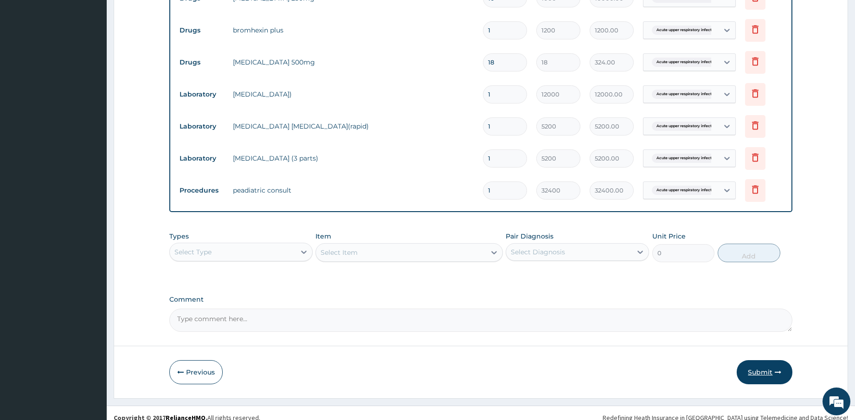
click at [767, 363] on button "Submit" at bounding box center [765, 372] width 56 height 24
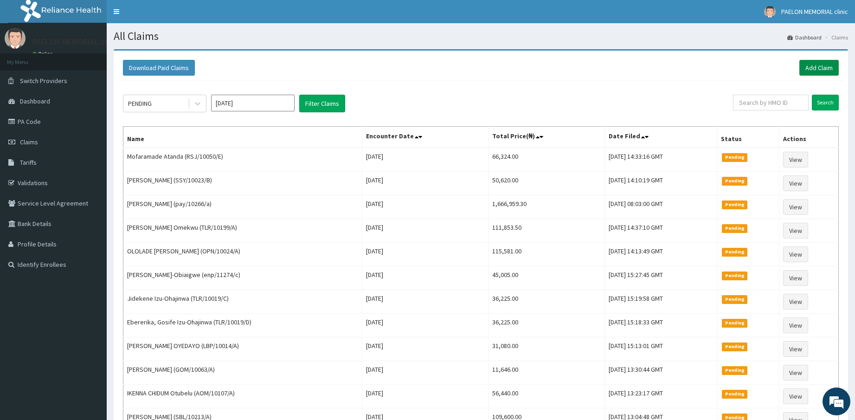
click at [818, 65] on link "Add Claim" at bounding box center [818, 68] width 39 height 16
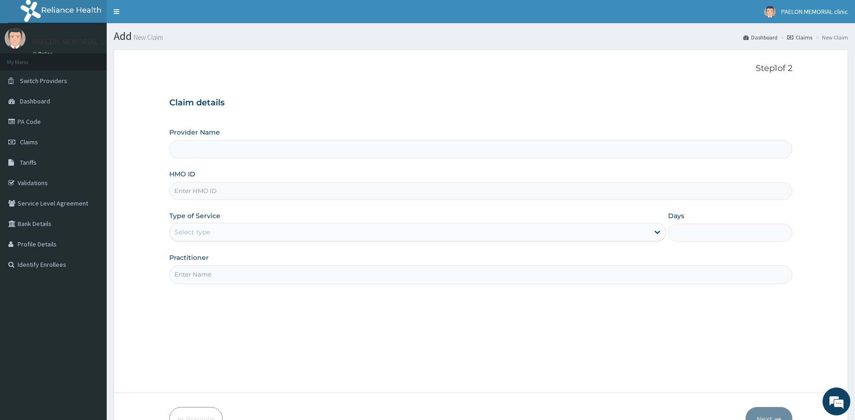
type input "Paelon Memorial Clinic- v/i"
click at [261, 194] on input "HMO ID" at bounding box center [480, 191] width 623 height 18
paste input "MNL/10002/B"
type input "MNL/10002/B"
click at [247, 229] on div "Select type" at bounding box center [410, 232] width 480 height 15
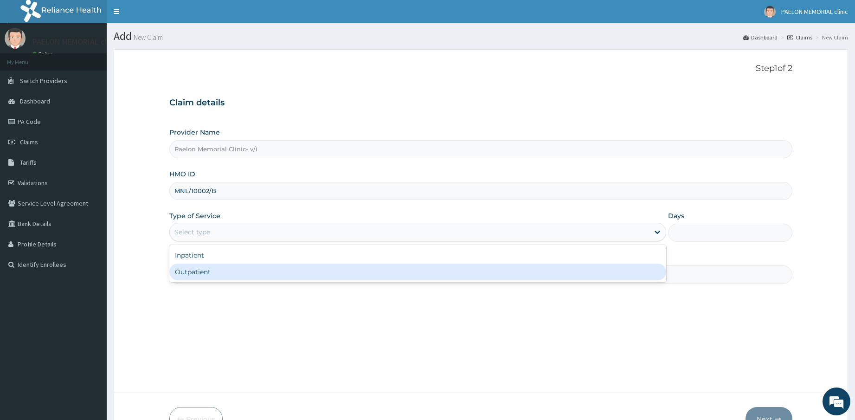
click at [223, 273] on div "Outpatient" at bounding box center [417, 271] width 497 height 17
type input "1"
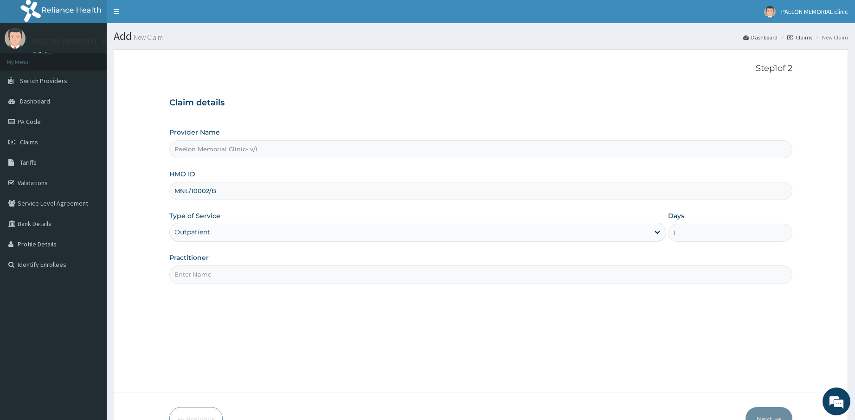
click at [252, 273] on input "Practitioner" at bounding box center [480, 274] width 623 height 18
type input "[PERSON_NAME]"
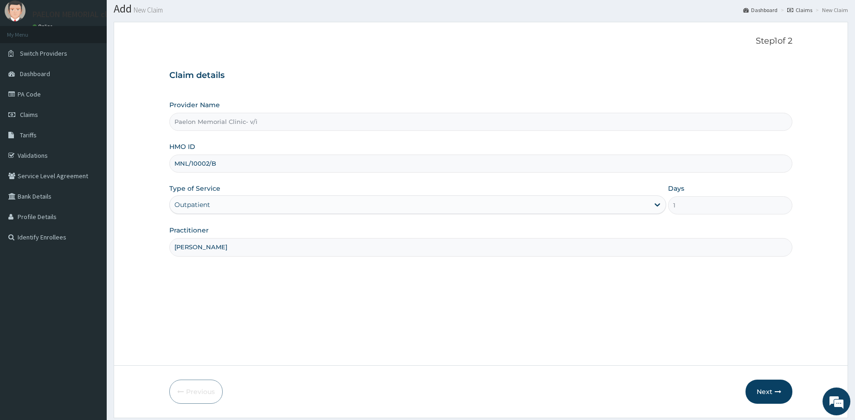
scroll to position [56, 0]
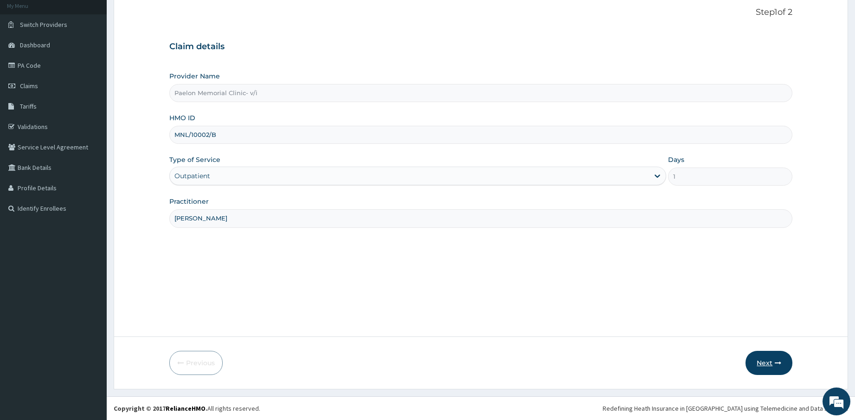
click at [756, 359] on button "Next" at bounding box center [768, 363] width 47 height 24
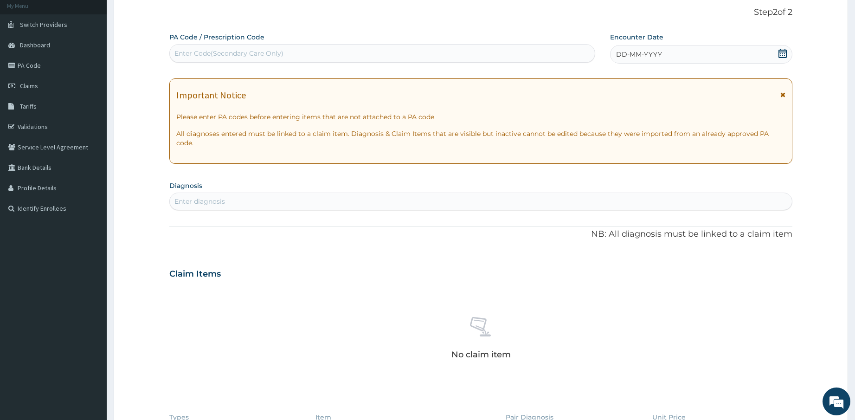
click at [393, 52] on div "Enter Code(Secondary Care Only)" at bounding box center [382, 53] width 425 height 15
paste input "PA/1D73DD"
type input "PA/1D73DD"
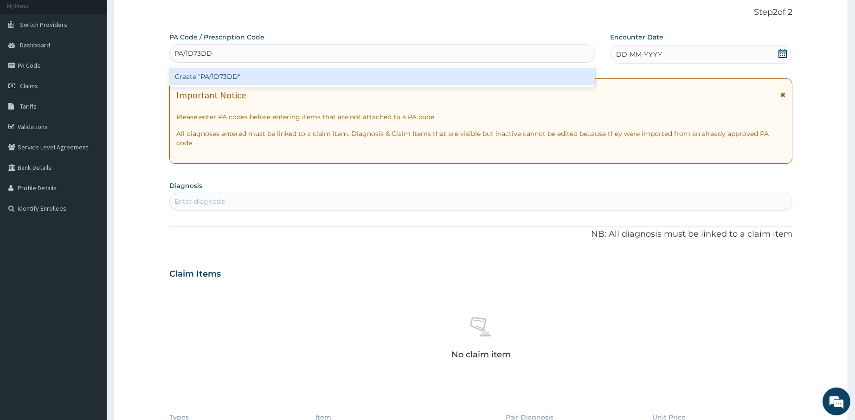
click at [391, 77] on div "Create "PA/1D73DD"" at bounding box center [382, 76] width 426 height 17
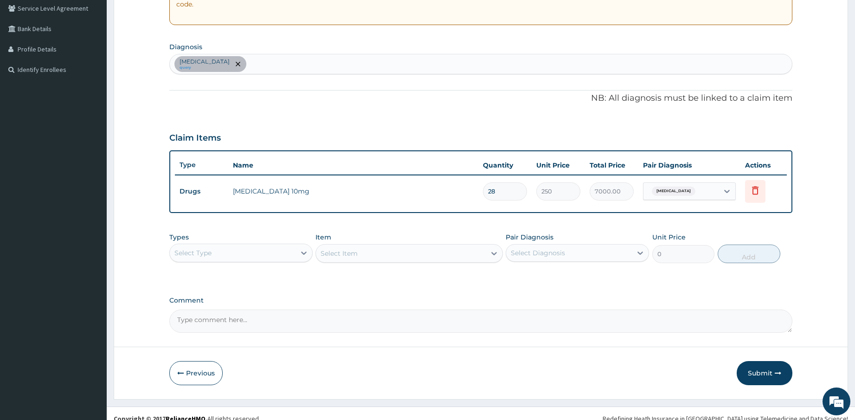
scroll to position [195, 0]
click at [762, 360] on button "Submit" at bounding box center [765, 372] width 56 height 24
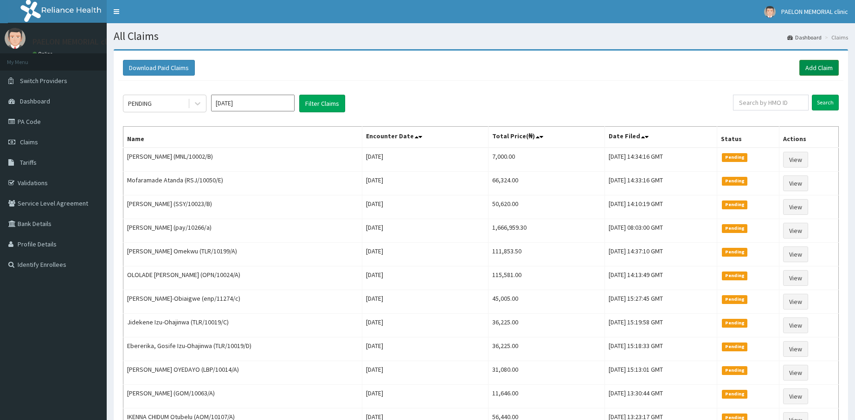
click at [815, 67] on link "Add Claim" at bounding box center [818, 68] width 39 height 16
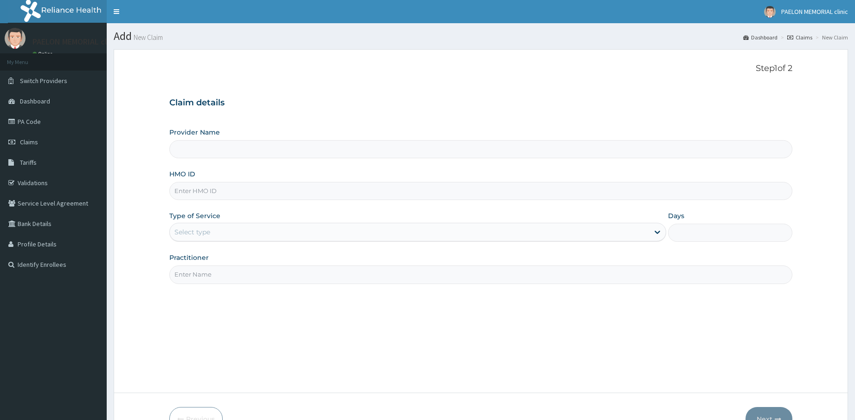
drag, startPoint x: 0, startPoint y: 0, endPoint x: 289, endPoint y: 187, distance: 344.9
click at [289, 187] on input "HMO ID" at bounding box center [480, 191] width 623 height 18
paste input "MNL/10002/B"
type input "MNL/10002/B"
click at [274, 233] on div "Select type" at bounding box center [410, 232] width 480 height 15
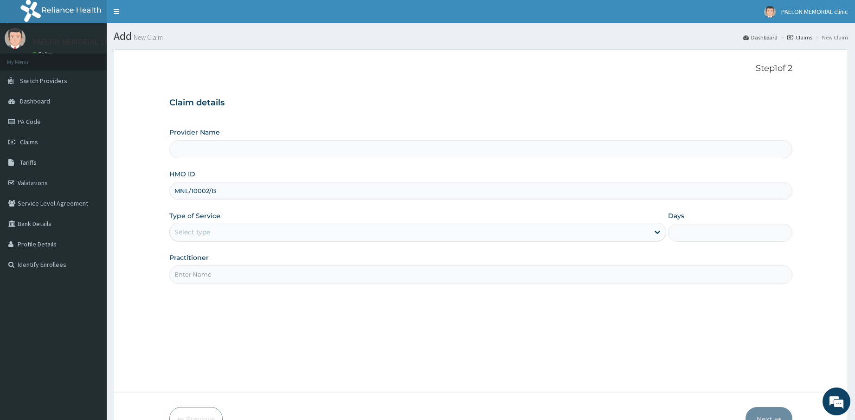
type input "Paelon Memorial Clinic- v/i"
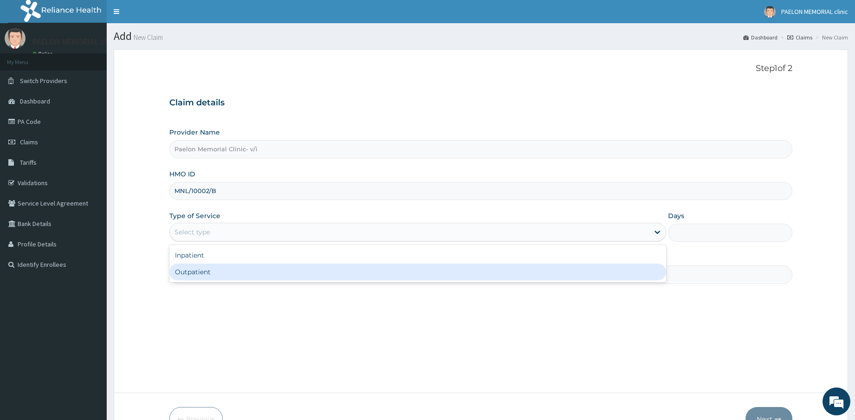
click at [258, 279] on div "Outpatient" at bounding box center [417, 271] width 497 height 17
type input "1"
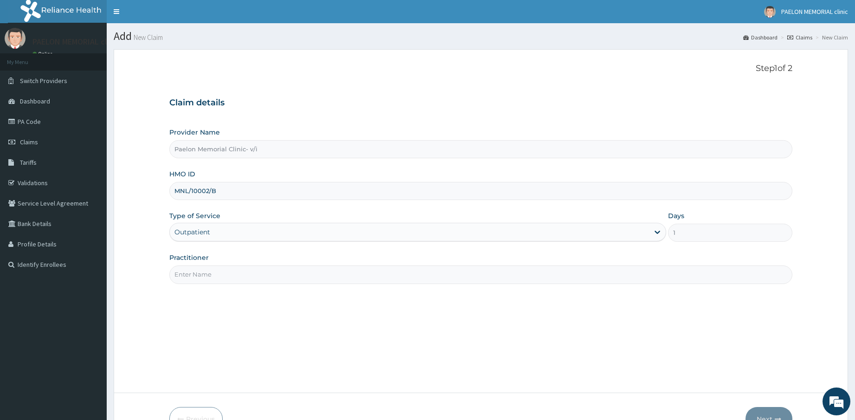
drag, startPoint x: 267, startPoint y: 274, endPoint x: 263, endPoint y: 276, distance: 4.8
click at [267, 274] on input "Practitioner" at bounding box center [480, 274] width 623 height 18
type input "[PERSON_NAME]"
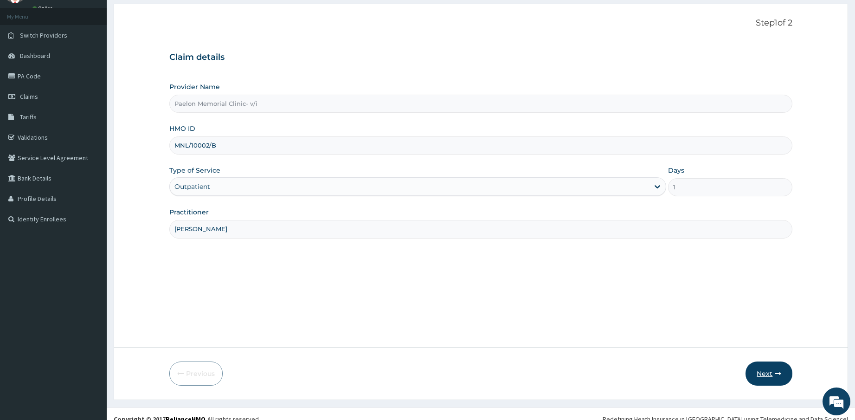
scroll to position [56, 0]
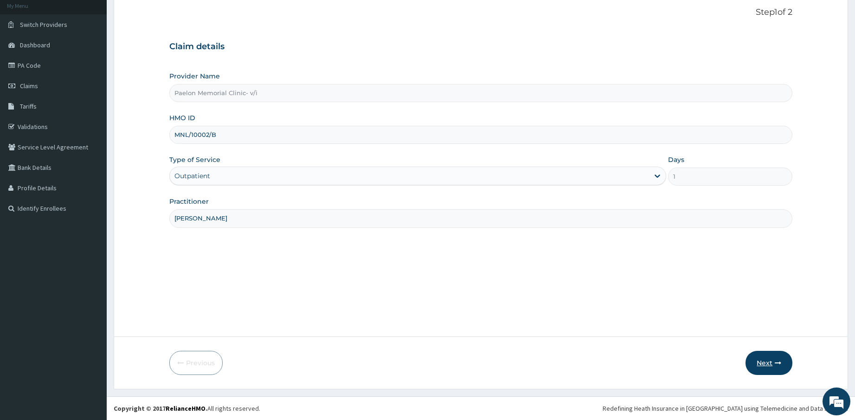
click at [773, 365] on button "Next" at bounding box center [768, 363] width 47 height 24
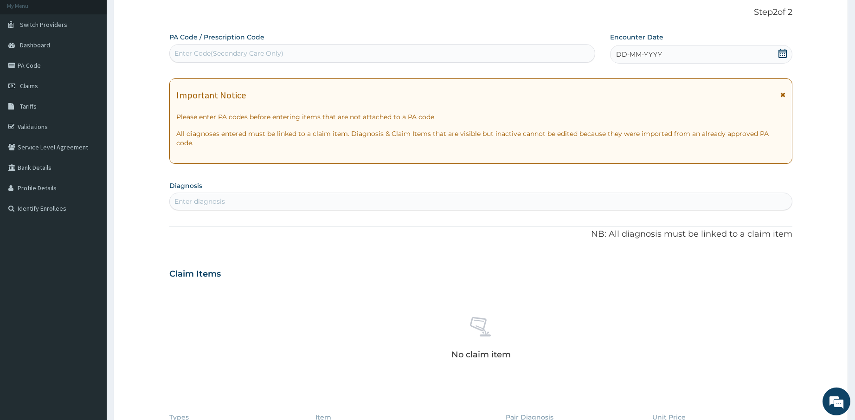
scroll to position [0, 0]
click at [382, 48] on div "Enter Code(Secondary Care Only)" at bounding box center [382, 53] width 425 height 15
paste input "PA/BC1494"
type input "PA/BC1494"
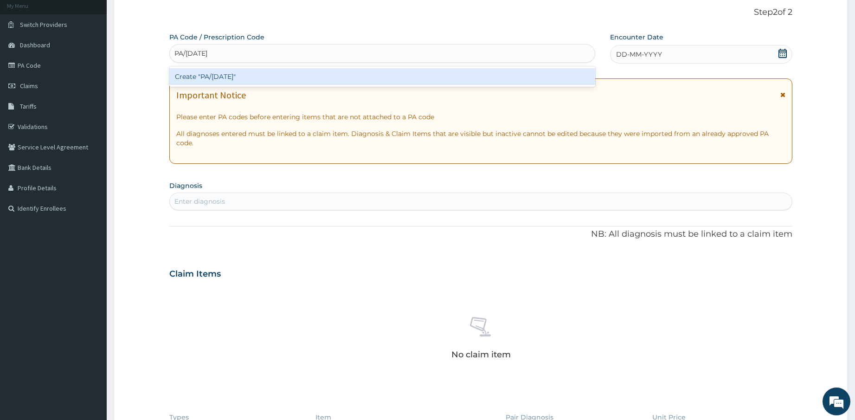
click at [374, 71] on div "Create "PA/BC1494"" at bounding box center [382, 76] width 426 height 17
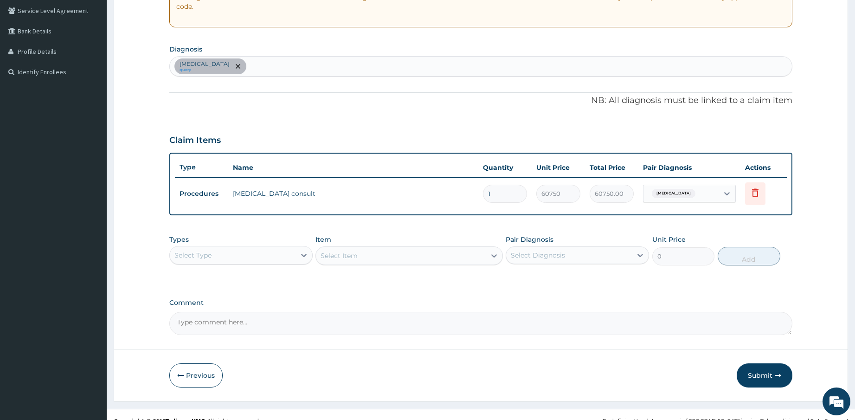
scroll to position [196, 0]
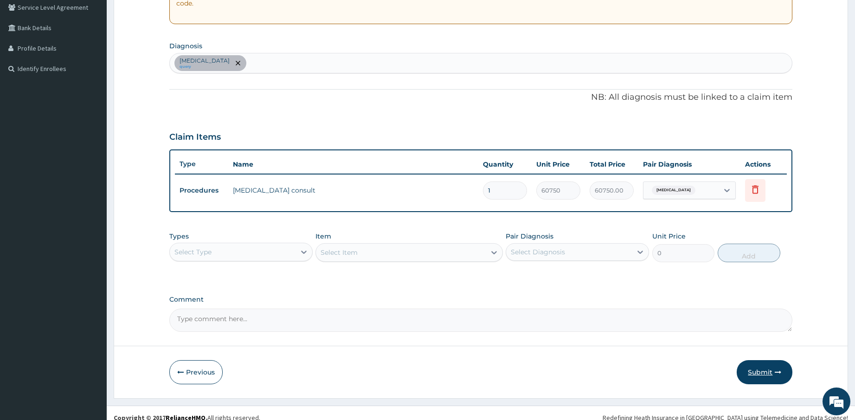
click at [765, 368] on button "Submit" at bounding box center [765, 372] width 56 height 24
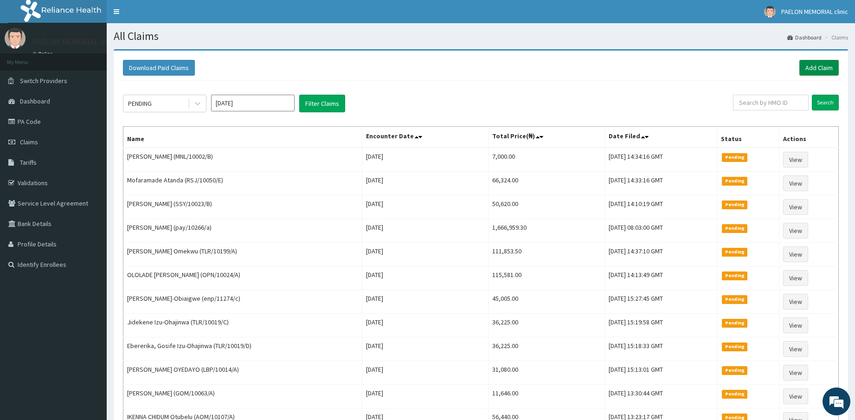
click at [825, 70] on link "Add Claim" at bounding box center [818, 68] width 39 height 16
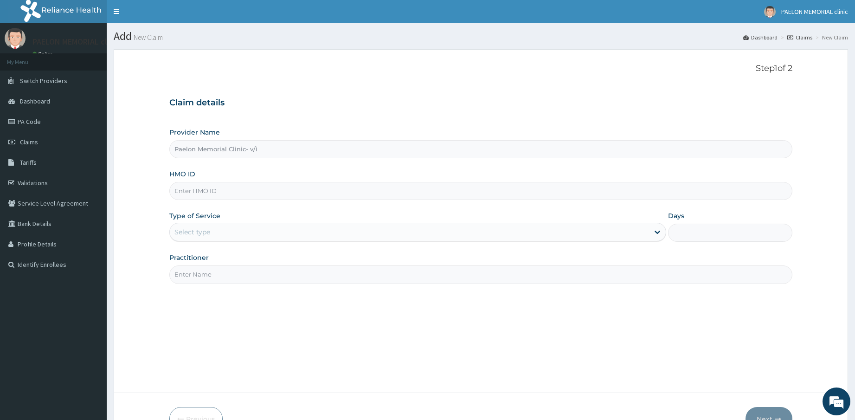
type input "Paelon Memorial Clinic- v/i"
click at [306, 192] on input "HMO ID" at bounding box center [480, 191] width 623 height 18
paste input "vul/10018/a"
type input "vul/10018/a"
click at [276, 227] on div "Select type" at bounding box center [410, 232] width 480 height 15
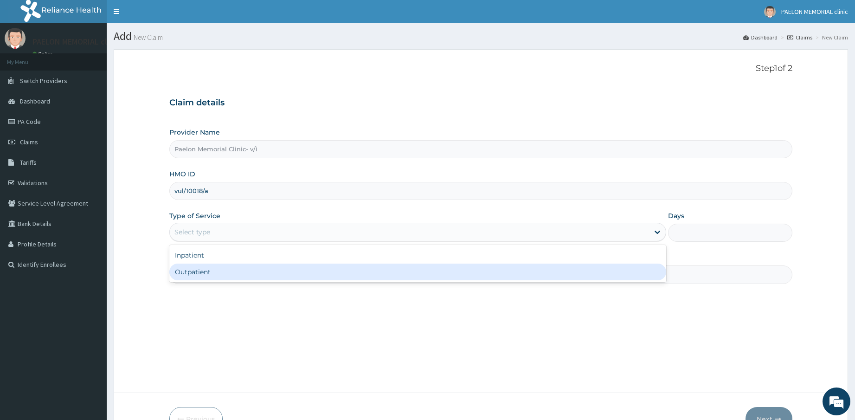
click at [238, 274] on div "Outpatient" at bounding box center [417, 271] width 497 height 17
type input "1"
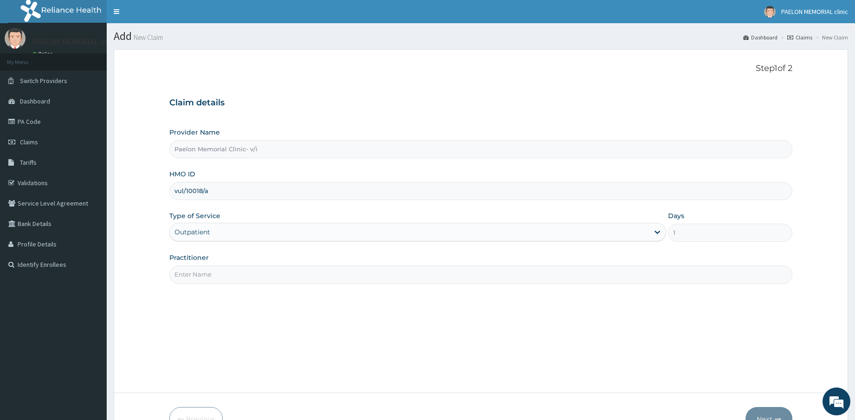
click at [243, 277] on input "Practitioner" at bounding box center [480, 274] width 623 height 18
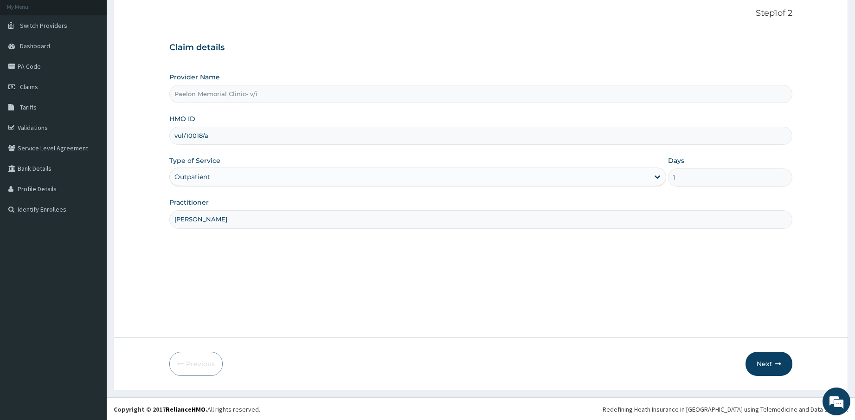
scroll to position [56, 0]
type input "DR PAULYN"
click at [768, 364] on button "Next" at bounding box center [768, 363] width 47 height 24
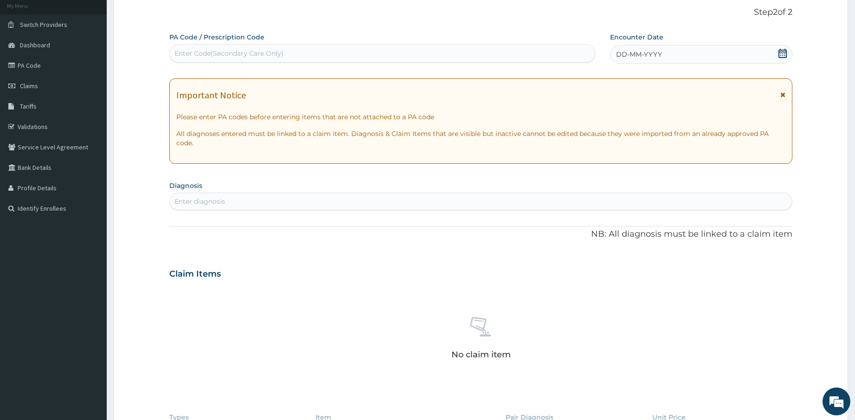
click at [380, 51] on div "Enter Code(Secondary Care Only)" at bounding box center [382, 53] width 425 height 15
paste input "PA/D7D375"
type input "PA/D7D375"
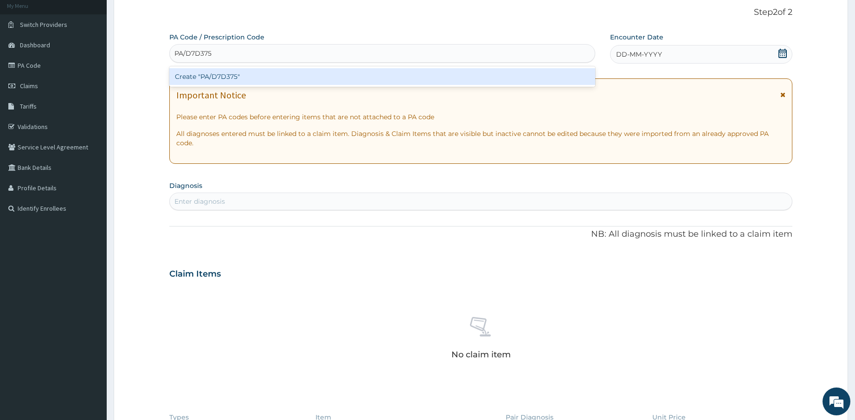
click at [366, 78] on div "Create "PA/D7D375"" at bounding box center [382, 76] width 426 height 17
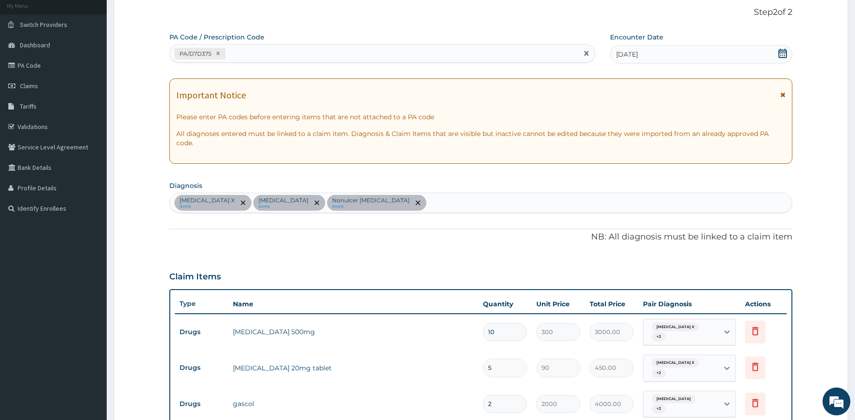
click at [299, 55] on div "PA/D7D375" at bounding box center [374, 53] width 408 height 15
paste input "PA/E267C5"
type input "PA/E267C5"
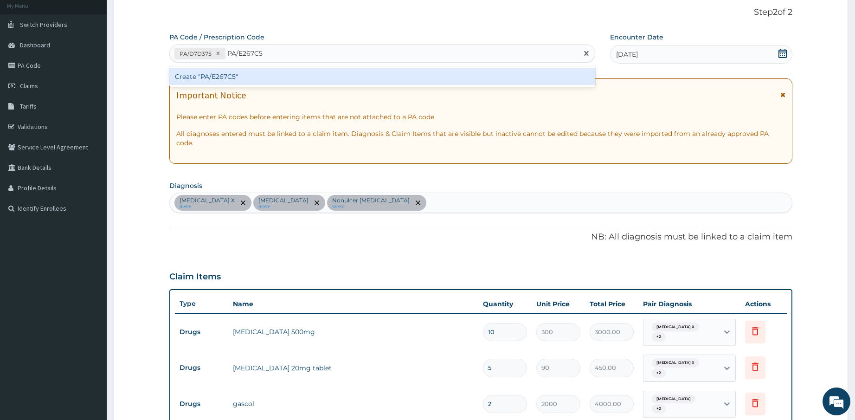
click at [297, 81] on div "Create "PA/E267C5"" at bounding box center [382, 76] width 426 height 17
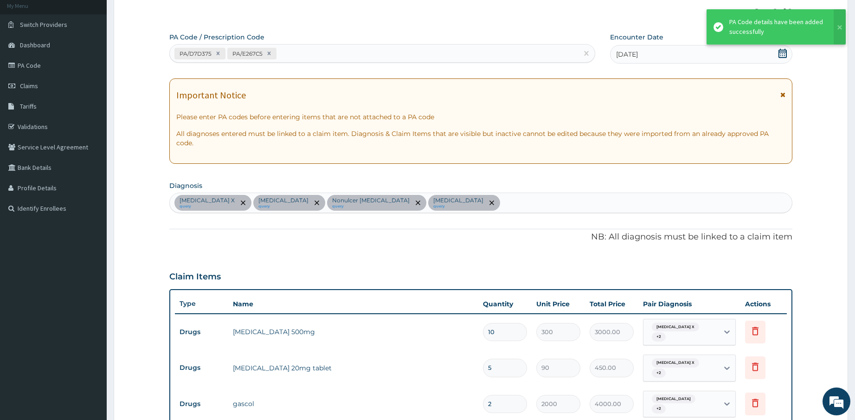
scroll to position [70, 0]
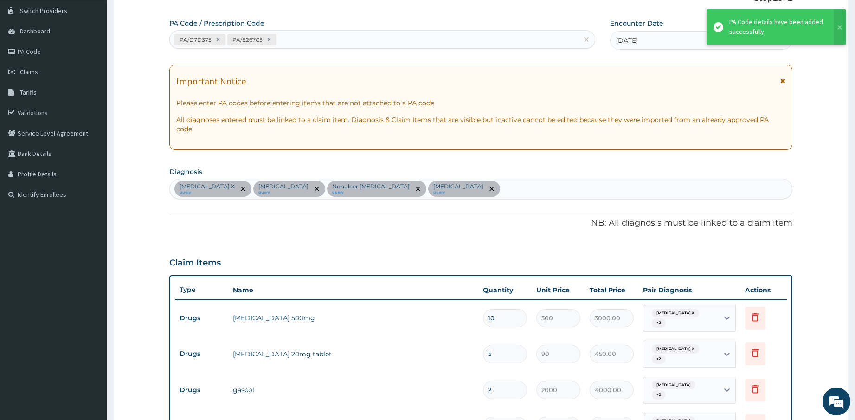
click at [353, 44] on div "PA/D7D375 PA/E267C5" at bounding box center [374, 39] width 408 height 15
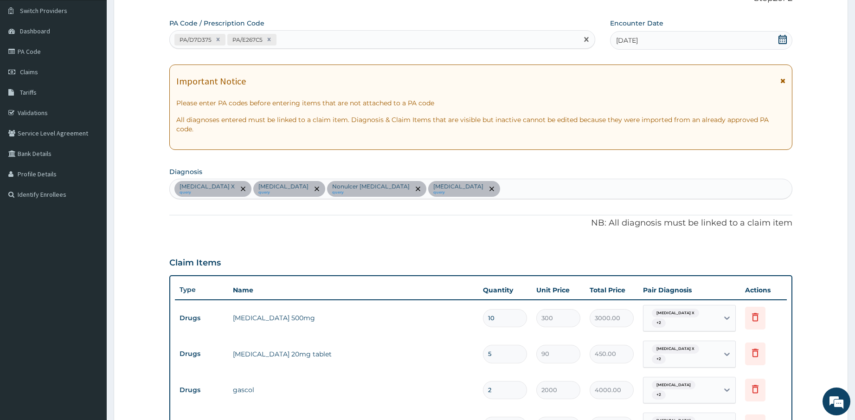
paste input "PA/B37359"
type input "PA/B37359"
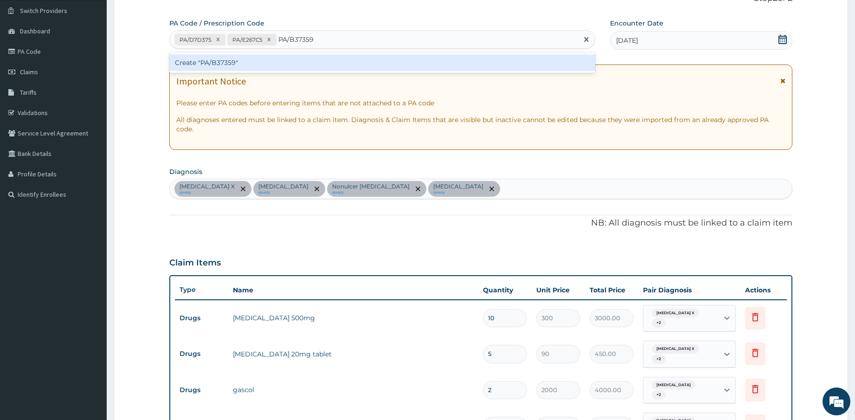
click at [347, 60] on div "Create "PA/B37359"" at bounding box center [382, 62] width 426 height 17
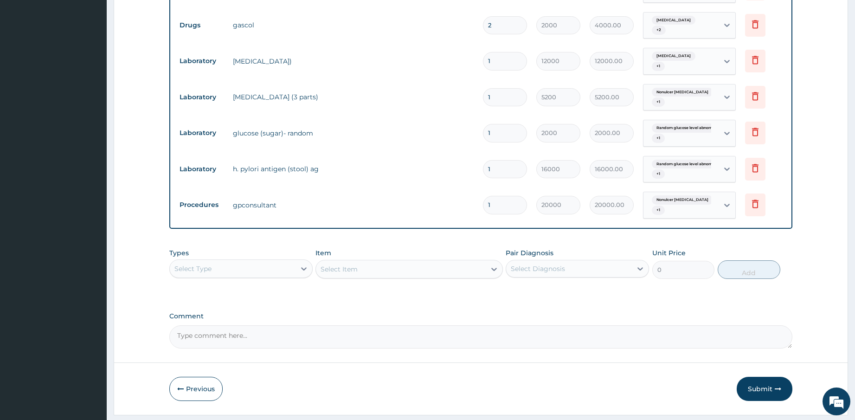
scroll to position [443, 0]
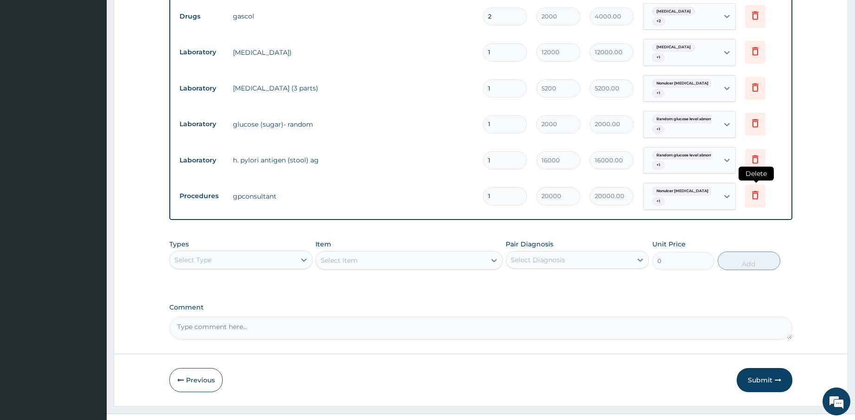
click at [755, 189] on icon at bounding box center [755, 194] width 11 height 11
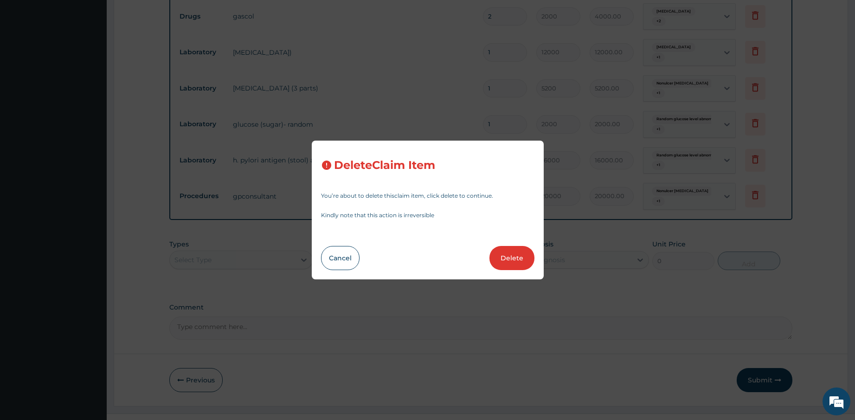
drag, startPoint x: 515, startPoint y: 260, endPoint x: 523, endPoint y: 145, distance: 115.8
click at [515, 260] on button "Delete" at bounding box center [511, 258] width 45 height 24
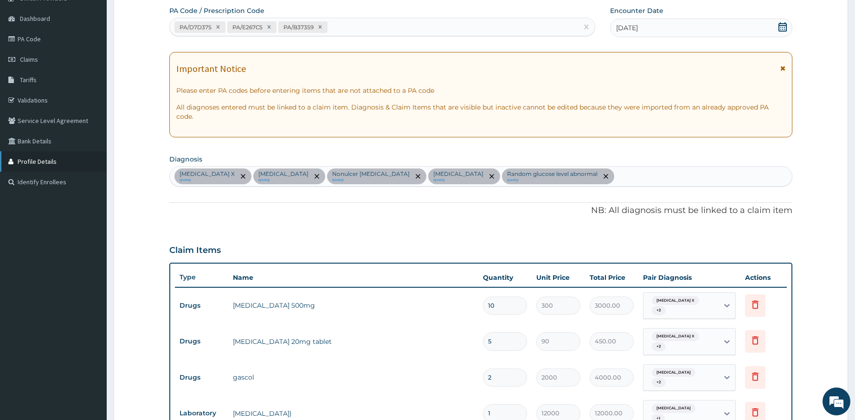
scroll to position [0, 0]
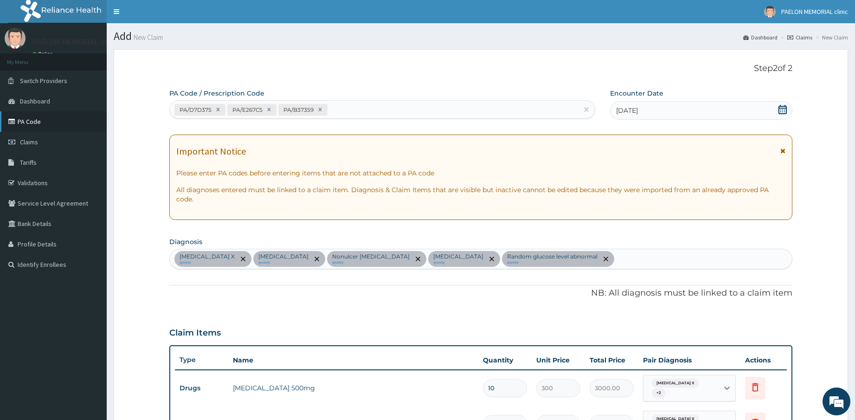
click at [41, 125] on link "PA Code" at bounding box center [53, 121] width 107 height 20
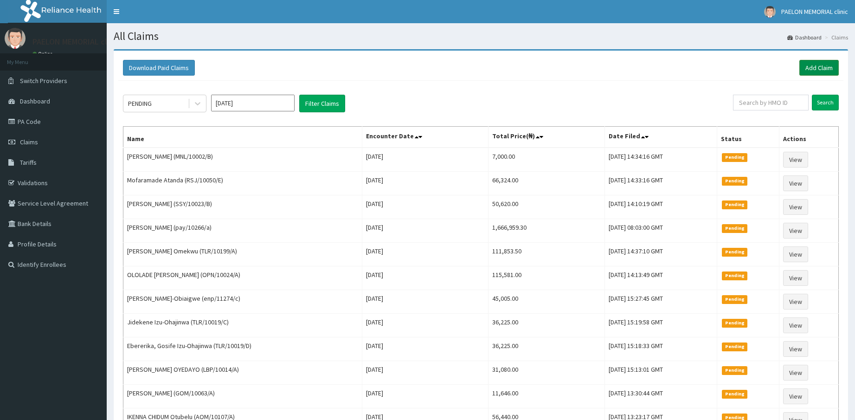
click at [818, 66] on link "Add Claim" at bounding box center [818, 68] width 39 height 16
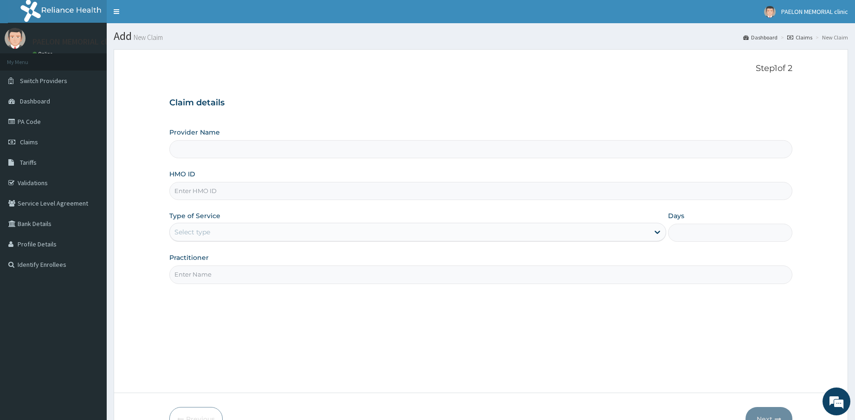
type input "Paelon Memorial Clinic- v/i"
click at [302, 192] on input "HMO ID" at bounding box center [480, 191] width 623 height 18
paste input "SLB/10921/A"
type input "SLB/10921/A"
click at [263, 228] on div "Select type" at bounding box center [410, 232] width 480 height 15
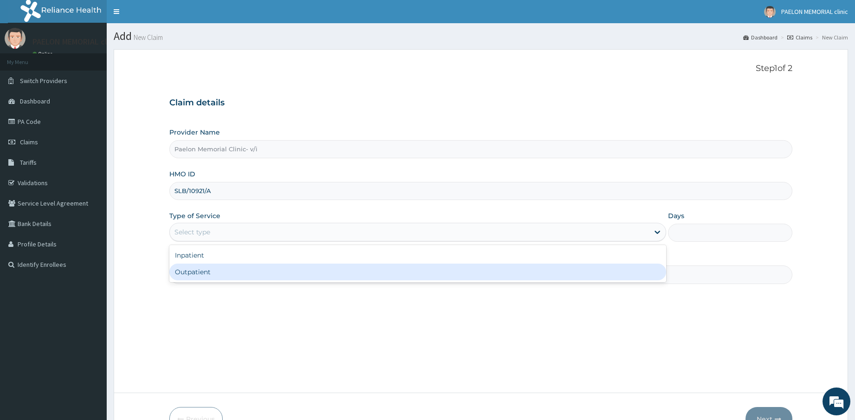
click at [239, 271] on div "Outpatient" at bounding box center [417, 271] width 497 height 17
type input "1"
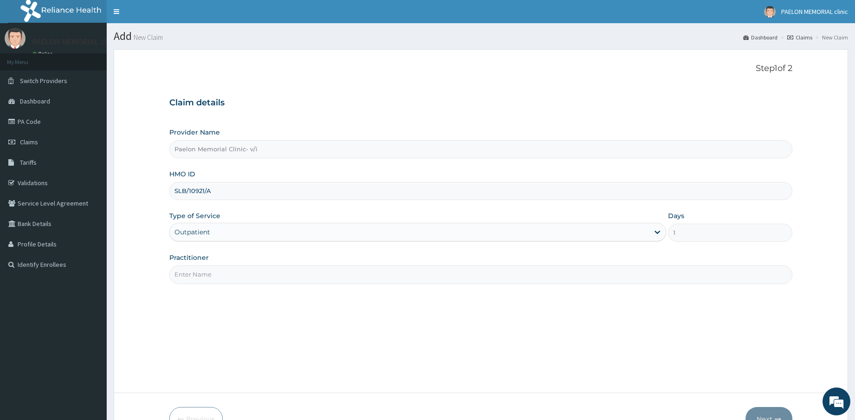
click at [269, 276] on input "Practitioner" at bounding box center [480, 274] width 623 height 18
click at [586, 309] on div "Step 1 of 2 Claim details Provider Name Paelon Memorial Clinic- v/i HMO ID SLB/…" at bounding box center [480, 221] width 623 height 315
click at [270, 277] on input "Practitioner" at bounding box center [480, 274] width 623 height 18
click at [257, 274] on input "Practitioner" at bounding box center [480, 274] width 623 height 18
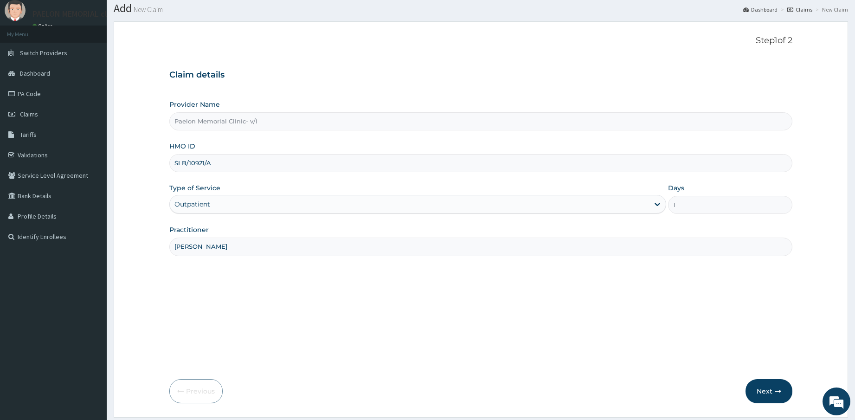
scroll to position [56, 0]
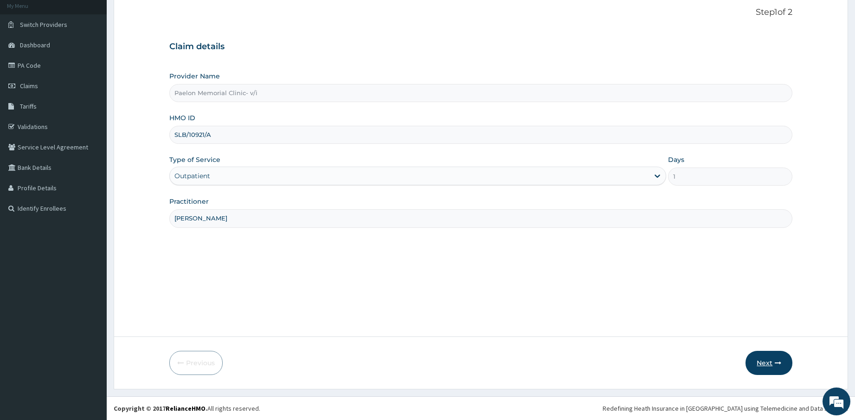
type input "[PERSON_NAME]"
click at [761, 364] on button "Next" at bounding box center [768, 363] width 47 height 24
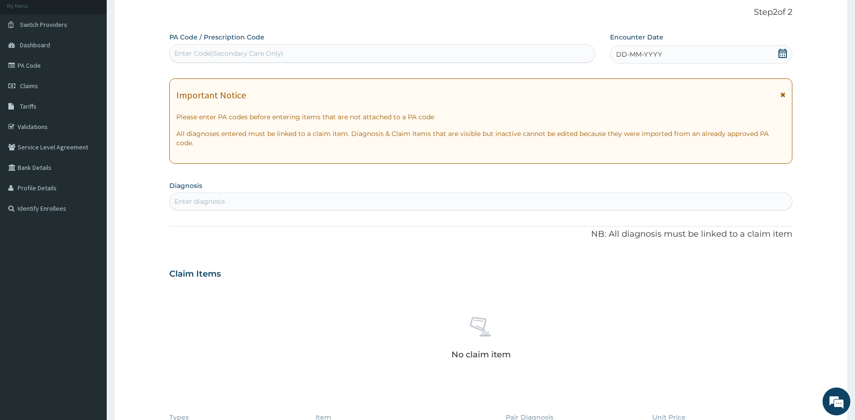
click at [318, 54] on div "Enter Code(Secondary Care Only)" at bounding box center [382, 53] width 425 height 15
paste input "PA/06E2D2"
type input "PA/06E2D2"
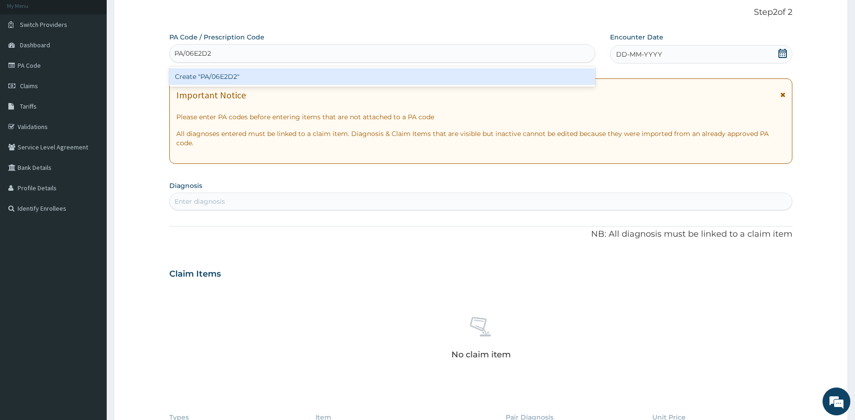
click at [310, 75] on div "Create "PA/06E2D2"" at bounding box center [382, 76] width 426 height 17
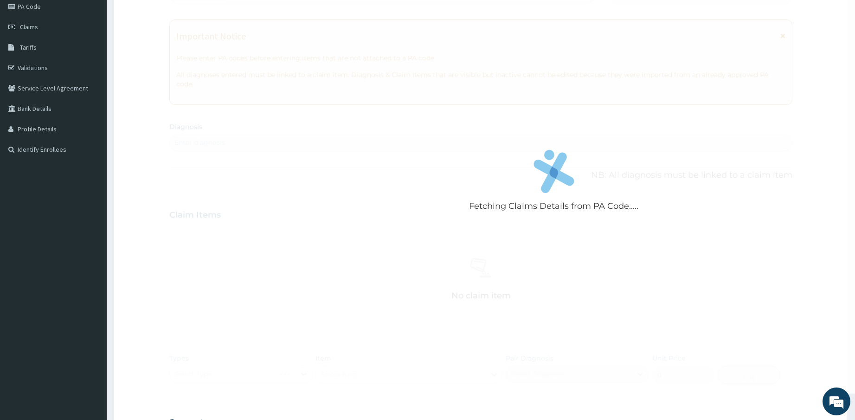
scroll to position [149, 0]
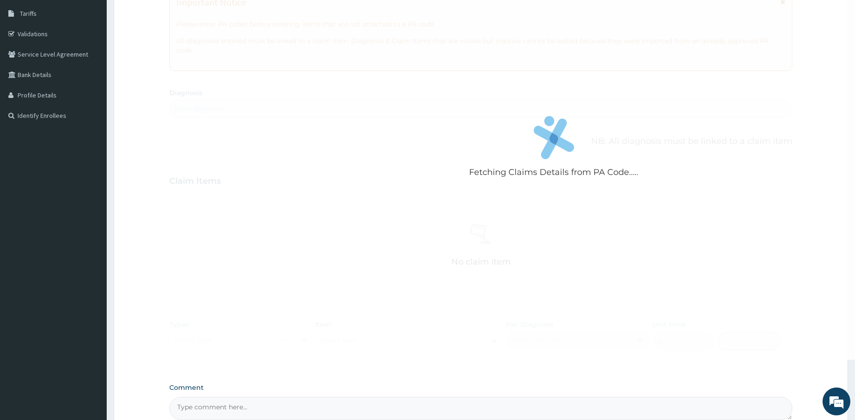
click at [459, 219] on div "Fetching Claims Details from PA Code....." at bounding box center [554, 150] width 770 height 420
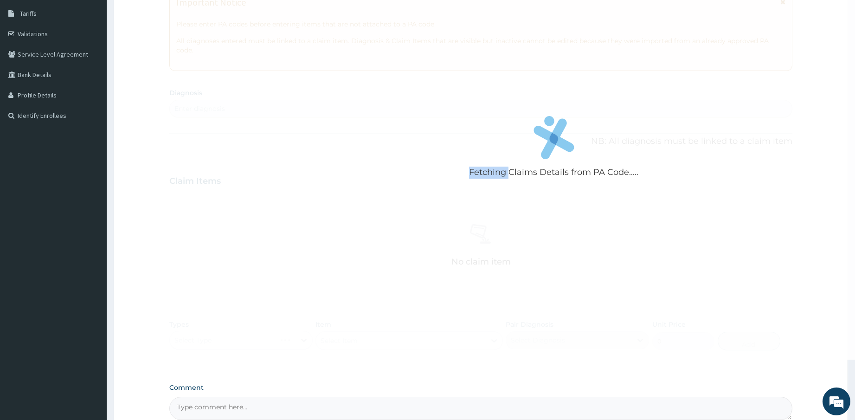
click at [349, 39] on div "Fetching Claims Details from PA Code....." at bounding box center [554, 150] width 770 height 420
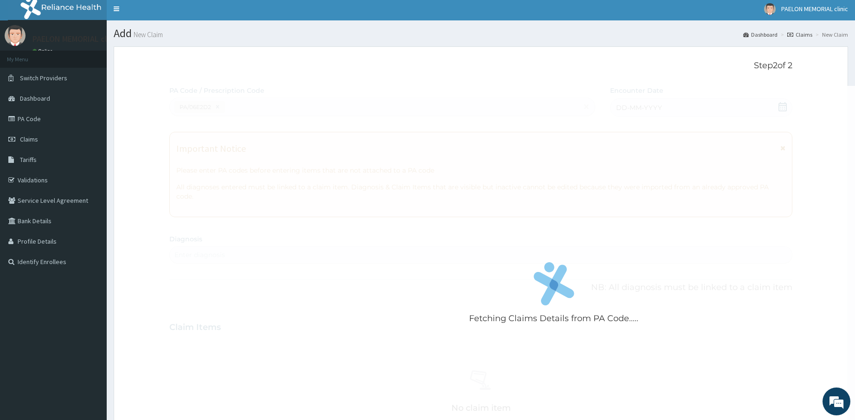
scroll to position [0, 0]
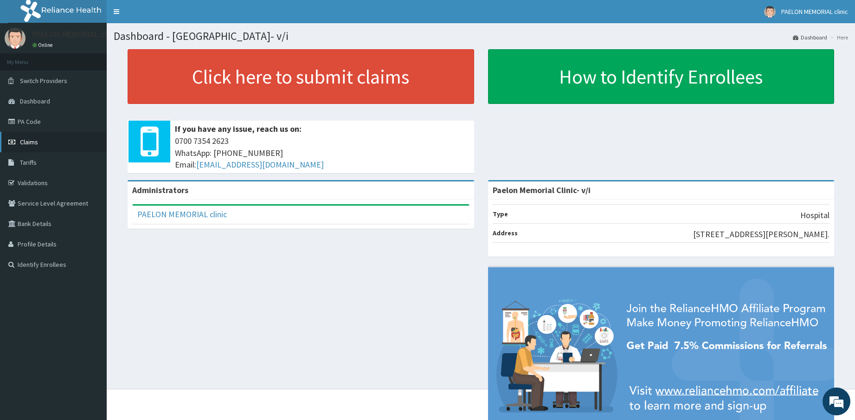
click at [53, 142] on link "Claims" at bounding box center [53, 142] width 107 height 20
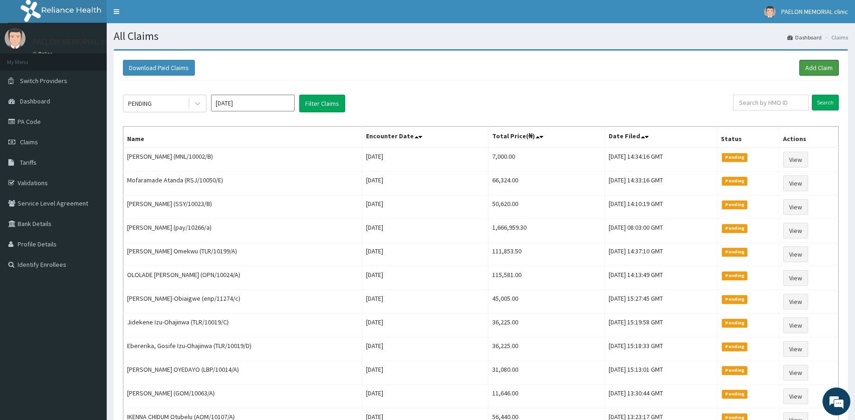
click at [815, 66] on link "Add Claim" at bounding box center [818, 68] width 39 height 16
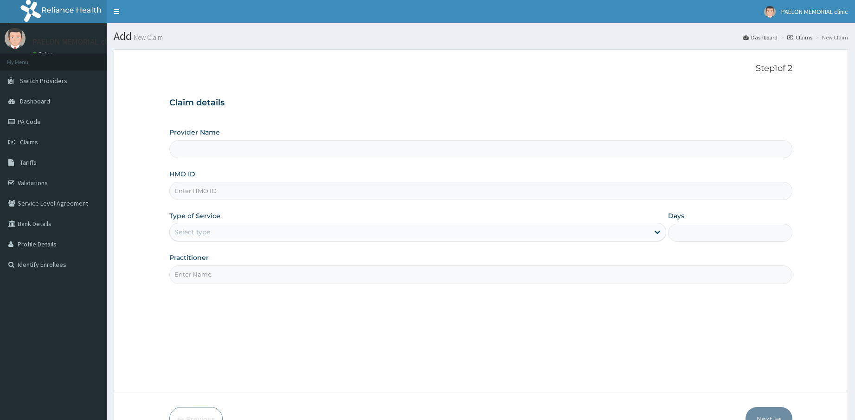
click at [247, 196] on input "HMO ID" at bounding box center [480, 191] width 623 height 18
paste input "SLB/10921/A"
type input "Paelon Memorial Clinic- v/i"
type input "SLB/10921/A"
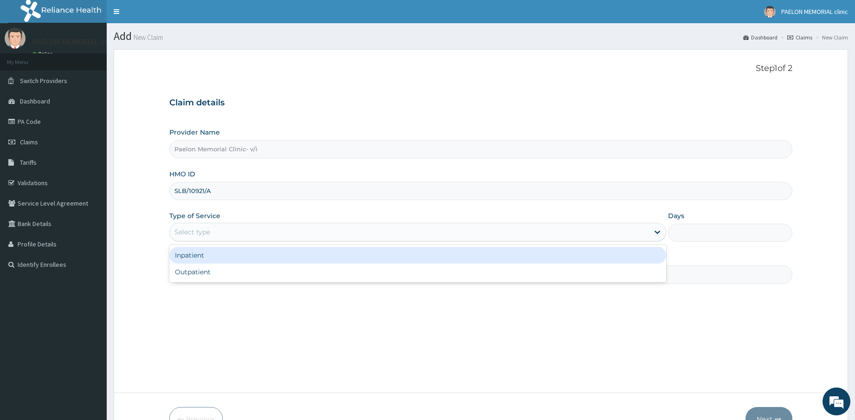
click at [246, 228] on div "Select type" at bounding box center [410, 232] width 480 height 15
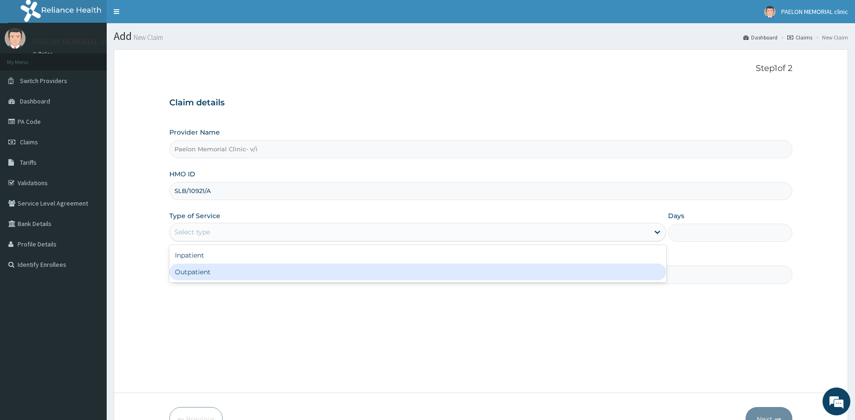
click at [240, 275] on div "Outpatient" at bounding box center [417, 271] width 497 height 17
type input "1"
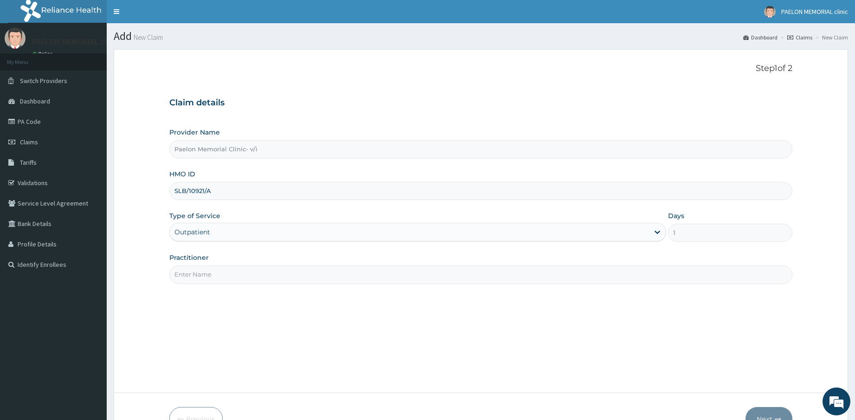
click at [255, 274] on input "Practitioner" at bounding box center [480, 274] width 623 height 18
click at [242, 271] on input "Practitioner" at bounding box center [480, 274] width 623 height 18
paste input "PA/06E2D2"
type input "PA/06E2D2"
drag, startPoint x: 225, startPoint y: 274, endPoint x: 166, endPoint y: 274, distance: 58.9
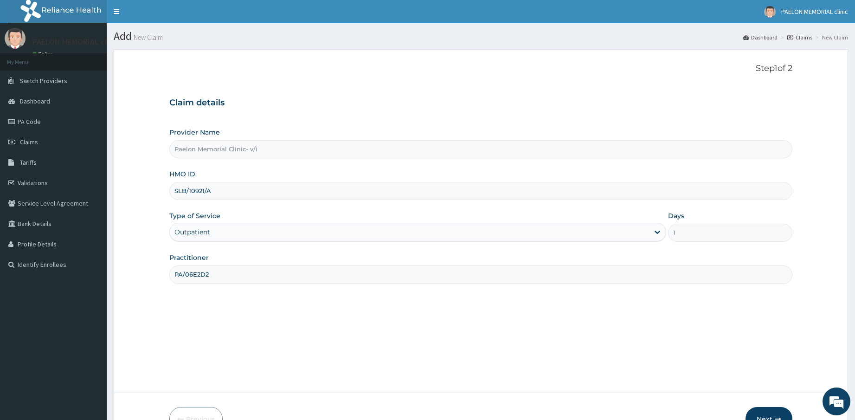
click at [166, 274] on form "Step 1 of 2 Claim details Provider Name Paelon Memorial Clinic- v/i HMO ID SLB/…" at bounding box center [481, 247] width 734 height 396
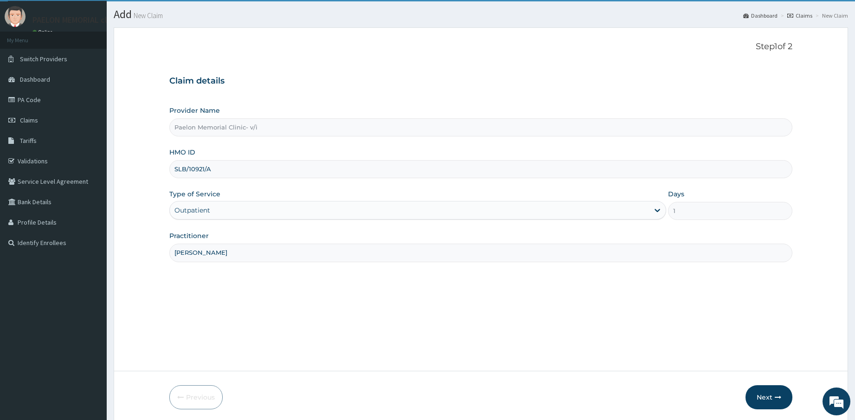
scroll to position [56, 0]
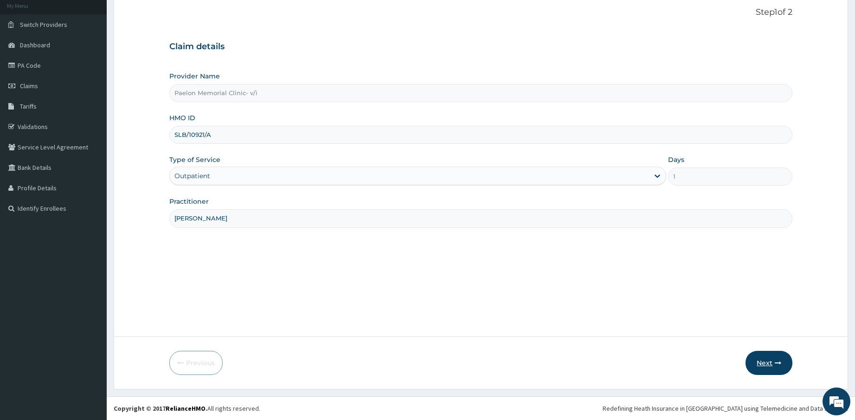
type input "DR PAULYN"
click at [767, 355] on button "Next" at bounding box center [768, 363] width 47 height 24
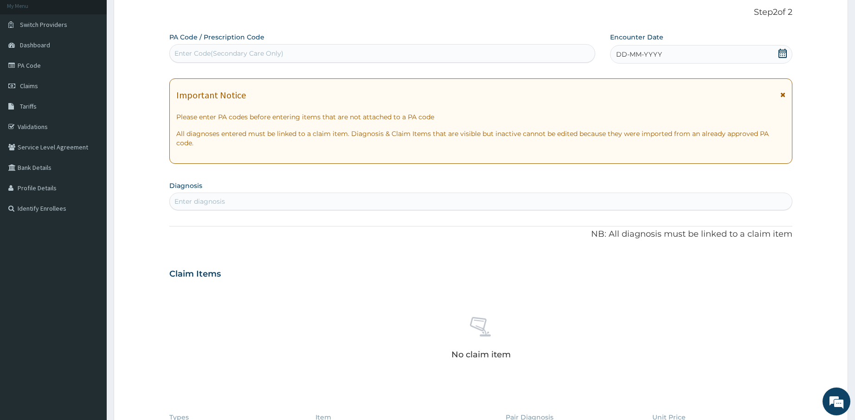
click at [351, 50] on div "Enter Code(Secondary Care Only)" at bounding box center [382, 53] width 425 height 15
paste input "PA/06E2D2"
type input "PA/06E2D2"
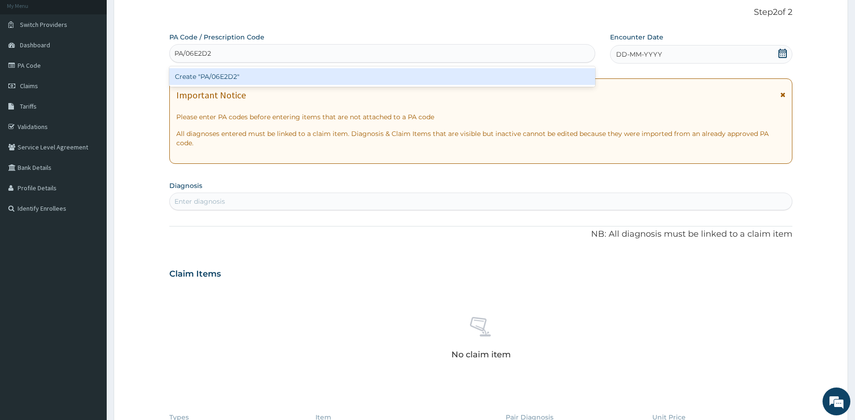
click at [337, 71] on div "Create "PA/06E2D2"" at bounding box center [382, 76] width 426 height 17
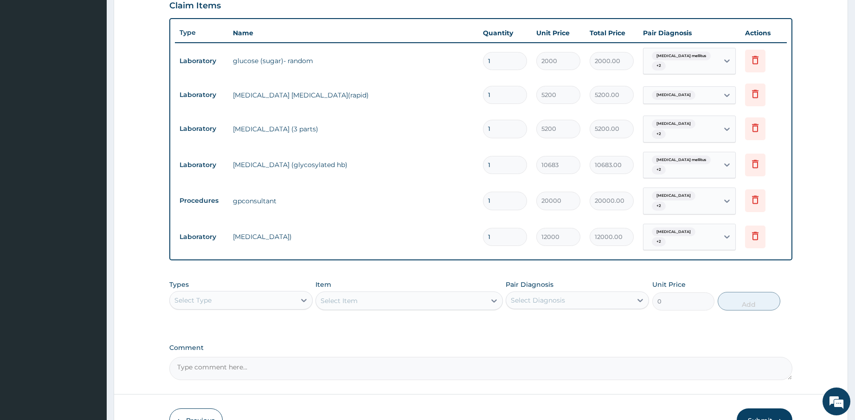
scroll to position [364, 0]
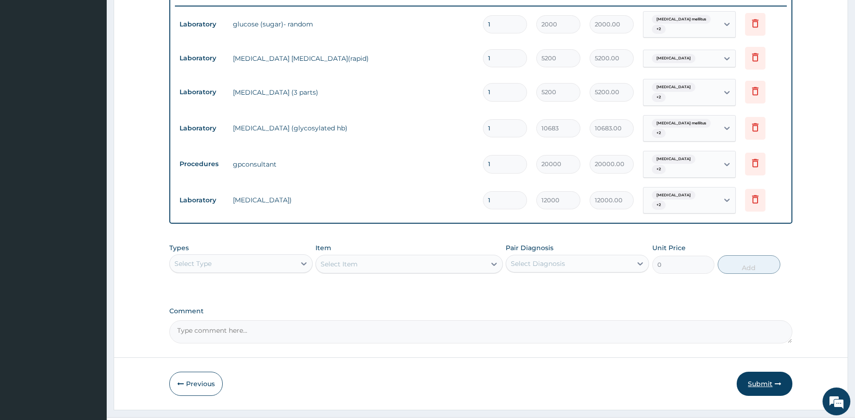
click at [764, 372] on button "Submit" at bounding box center [765, 384] width 56 height 24
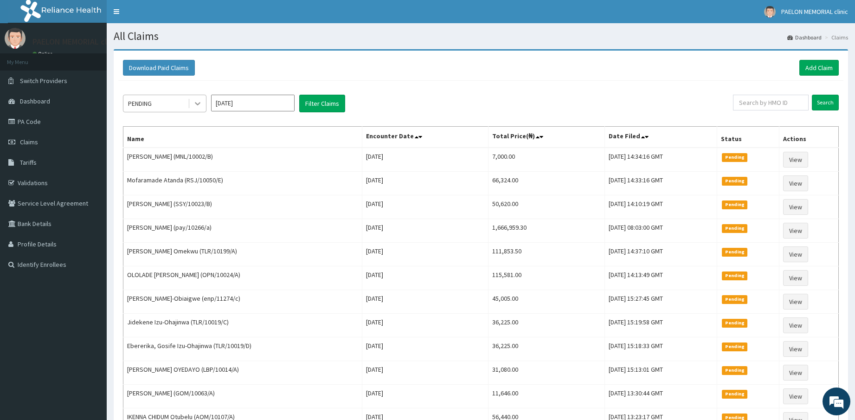
click at [197, 103] on icon at bounding box center [197, 103] width 9 height 9
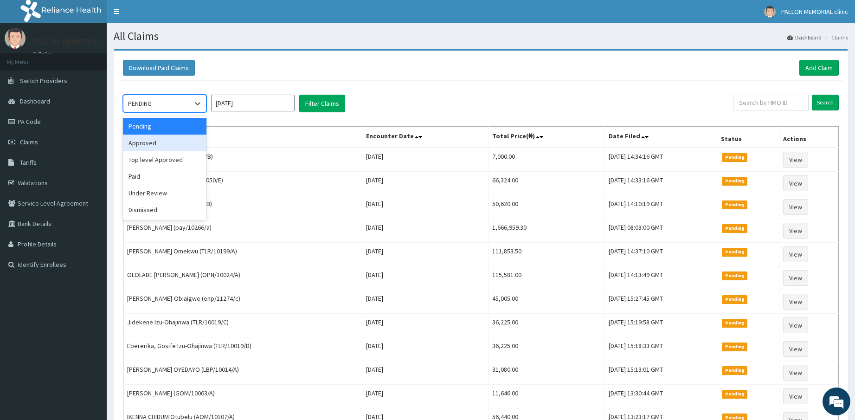
click at [158, 146] on div "Approved" at bounding box center [165, 143] width 84 height 17
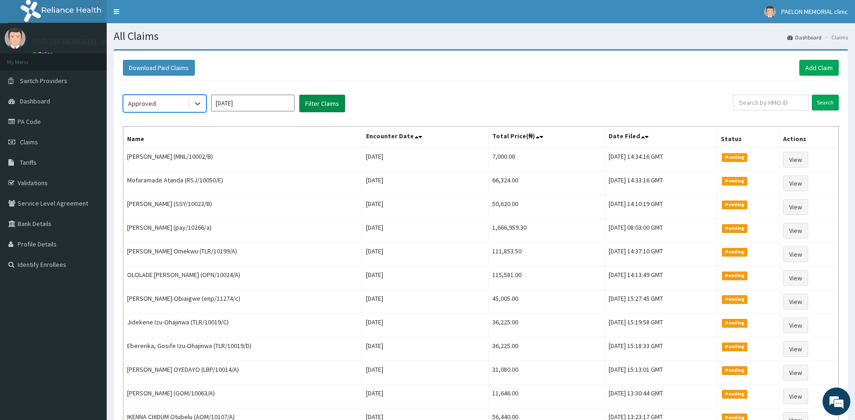
click at [325, 103] on button "Filter Claims" at bounding box center [322, 104] width 46 height 18
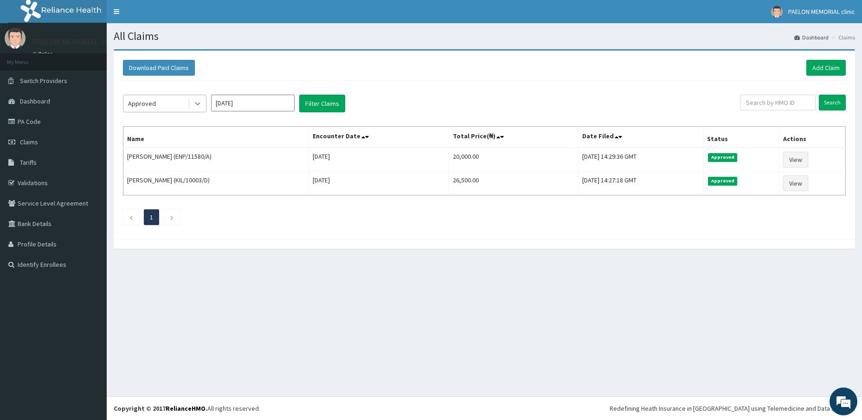
click at [194, 104] on icon at bounding box center [197, 103] width 9 height 9
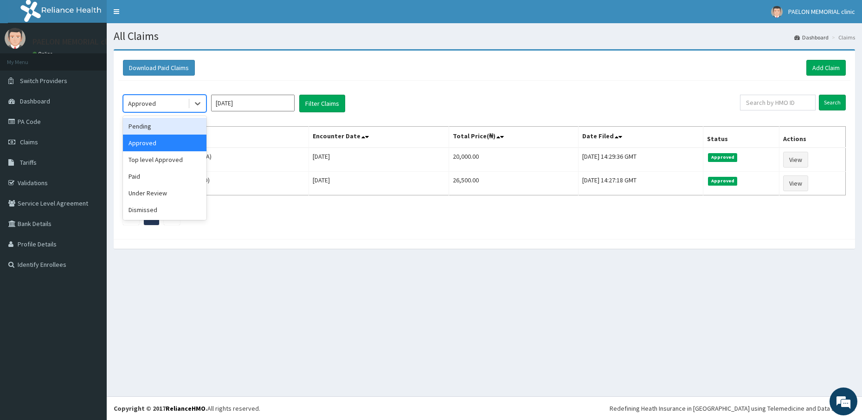
click at [175, 124] on div "Pending" at bounding box center [165, 126] width 84 height 17
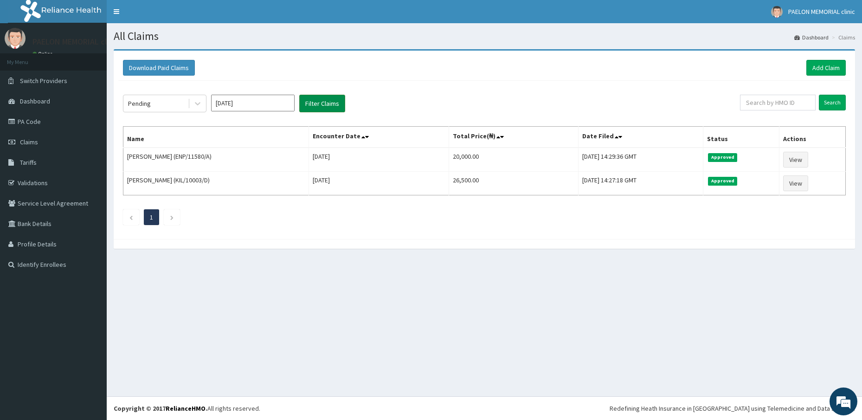
click at [325, 101] on button "Filter Claims" at bounding box center [322, 104] width 46 height 18
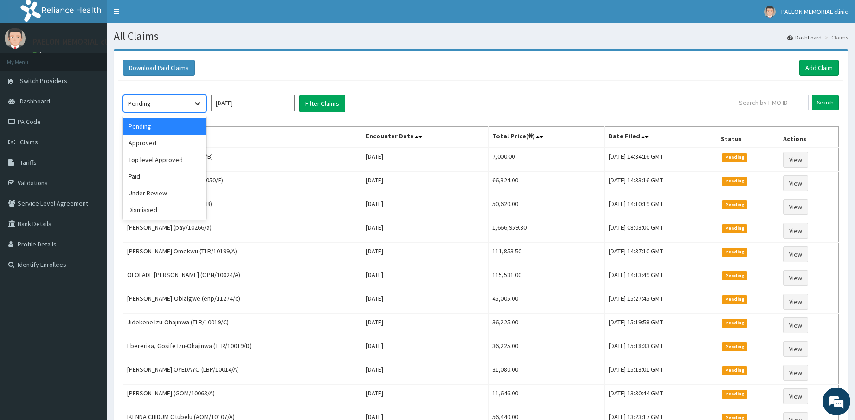
click at [191, 100] on div at bounding box center [197, 103] width 17 height 17
click at [149, 187] on div "Under Review" at bounding box center [165, 193] width 84 height 17
click at [149, 187] on td "Mofaramade Atanda (RSJ/10050/E)" at bounding box center [242, 184] width 239 height 24
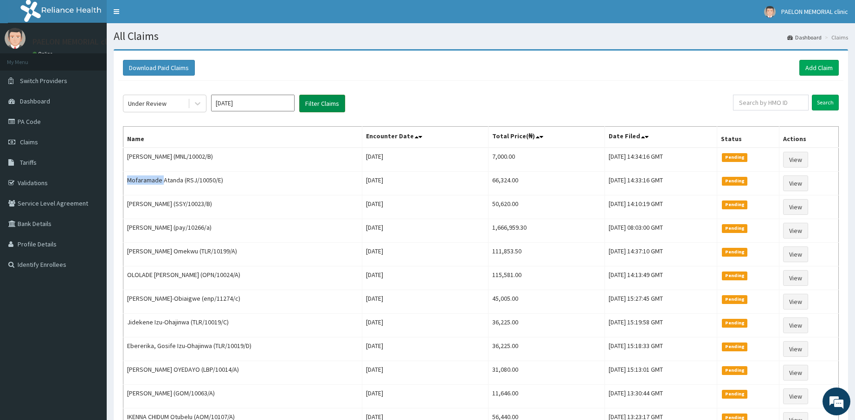
click at [323, 102] on button "Filter Claims" at bounding box center [322, 104] width 46 height 18
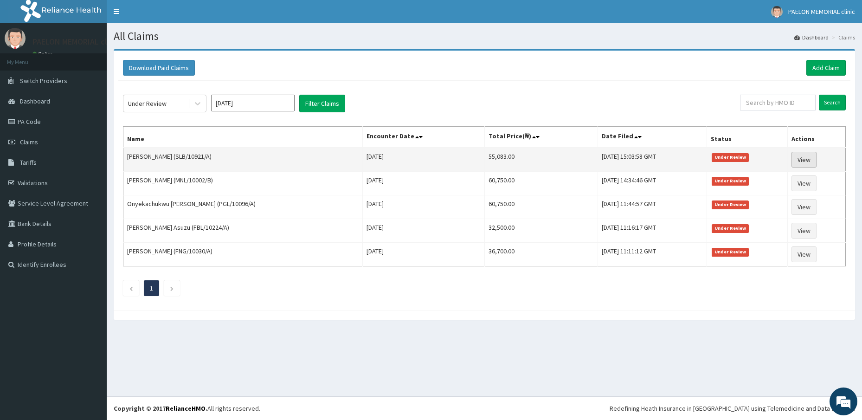
click at [810, 154] on link "View" at bounding box center [803, 160] width 25 height 16
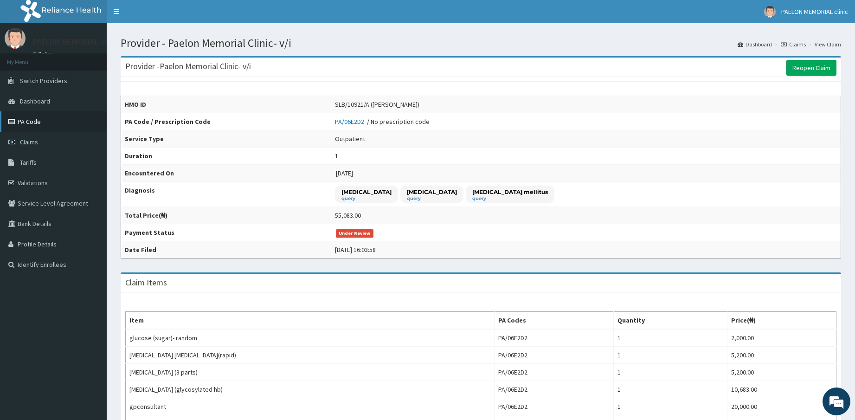
click at [50, 118] on link "PA Code" at bounding box center [53, 121] width 107 height 20
